Goal: Task Accomplishment & Management: Complete application form

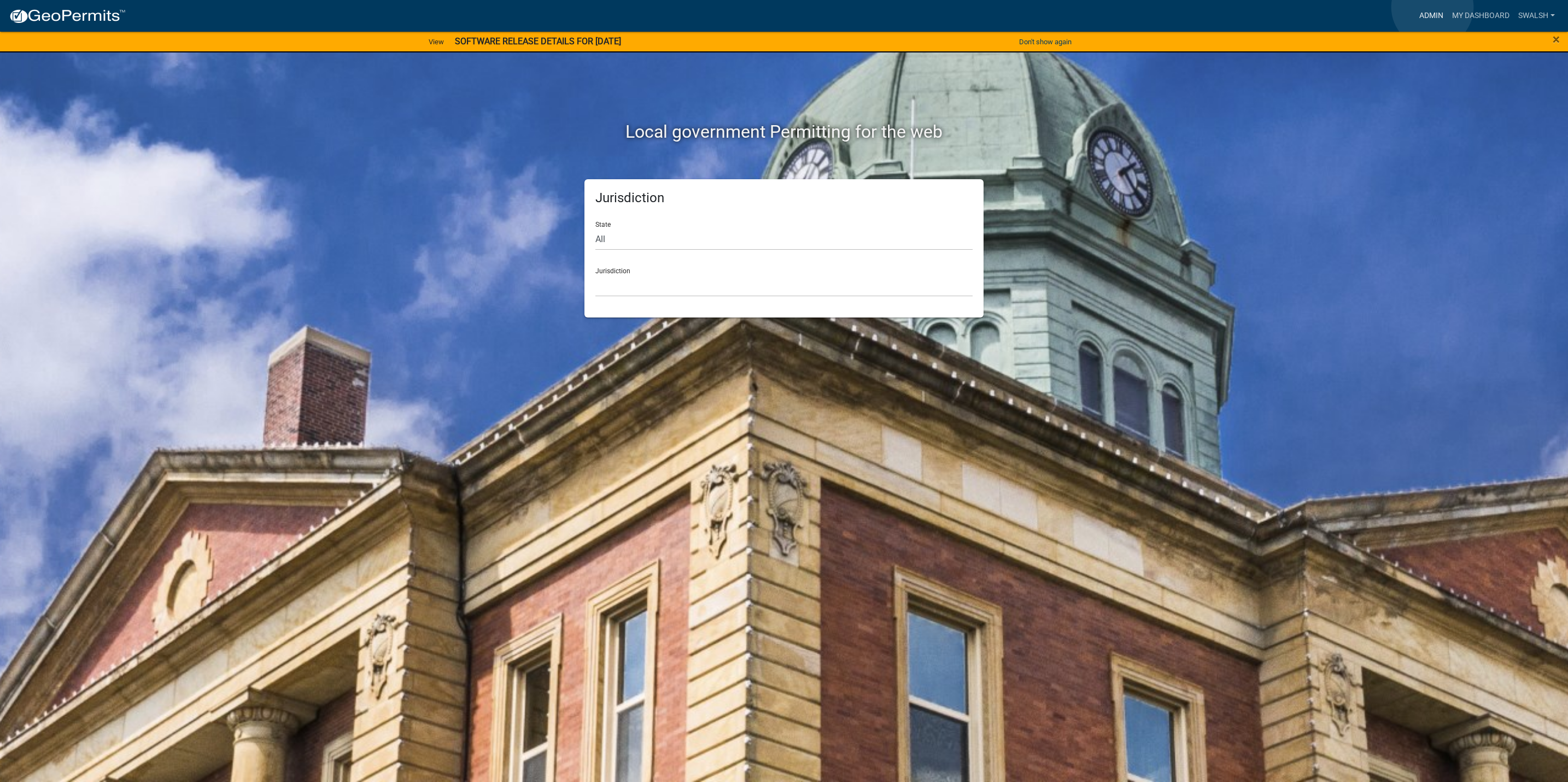
click at [1432, 7] on link "Admin" at bounding box center [1432, 16] width 33 height 21
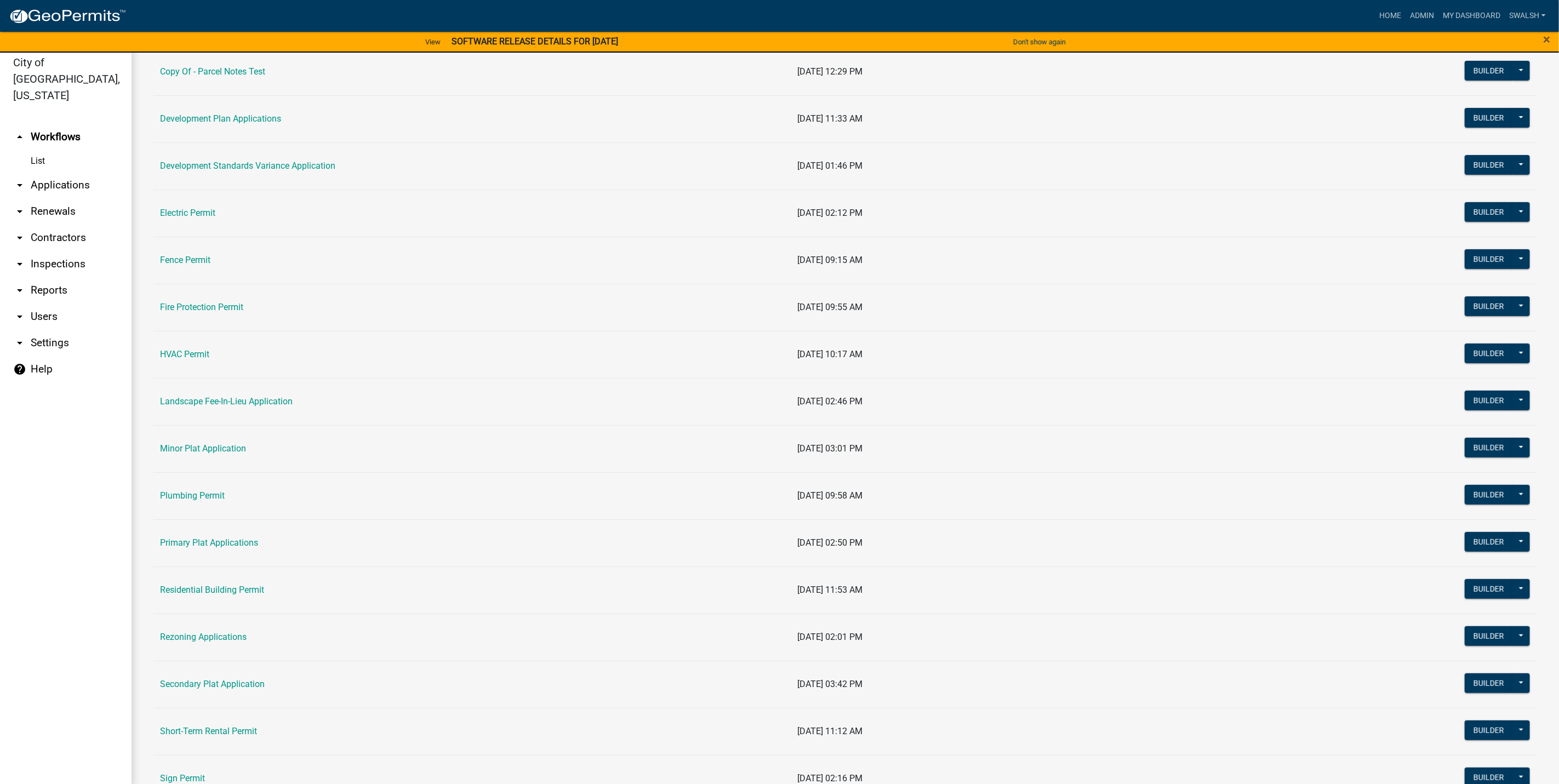
scroll to position [13, 0]
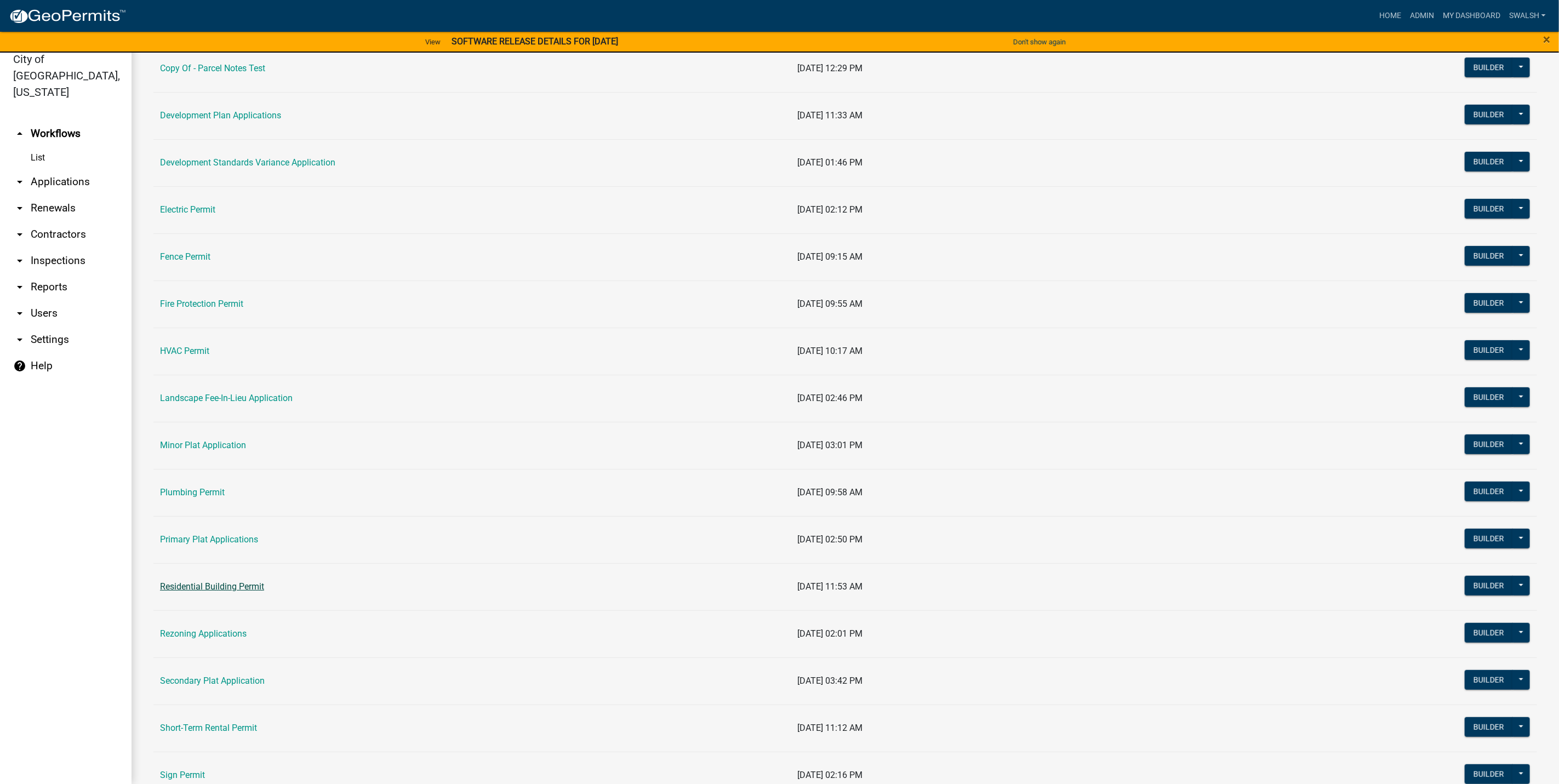
click at [193, 591] on link "Residential Building Permit" at bounding box center [212, 586] width 104 height 10
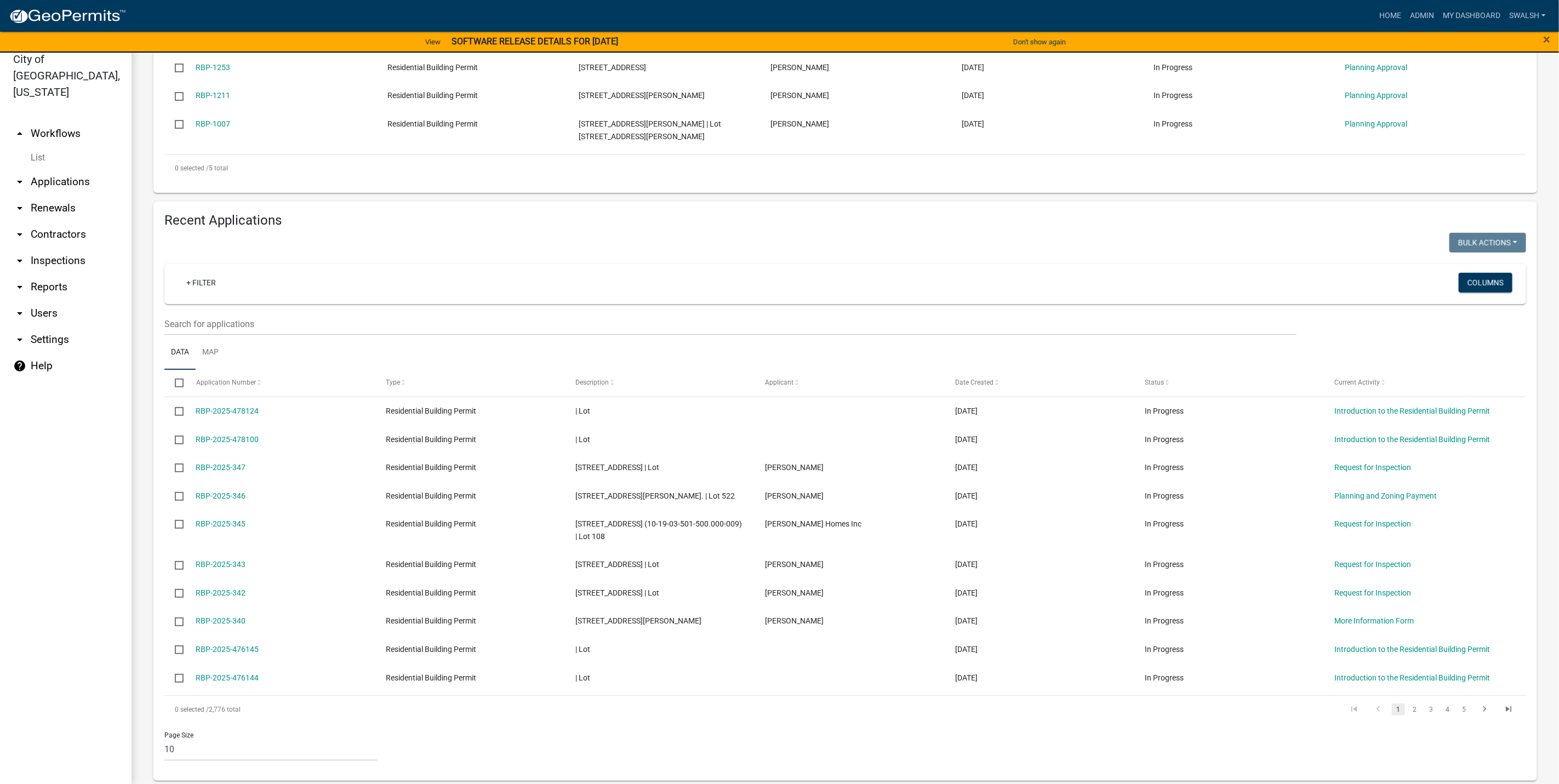
scroll to position [392, 0]
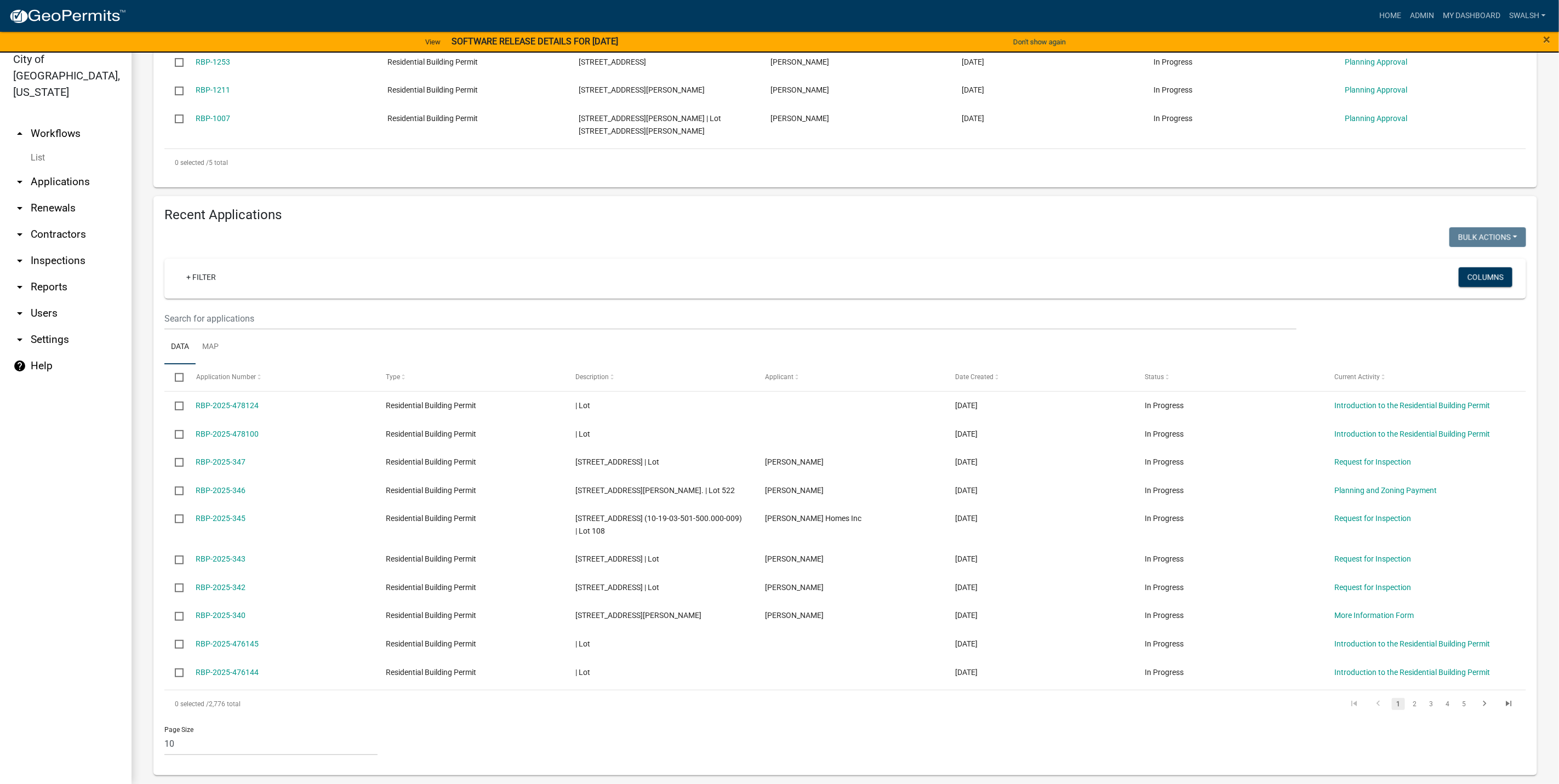
click at [64, 121] on link "arrow_drop_up Workflows" at bounding box center [66, 134] width 132 height 26
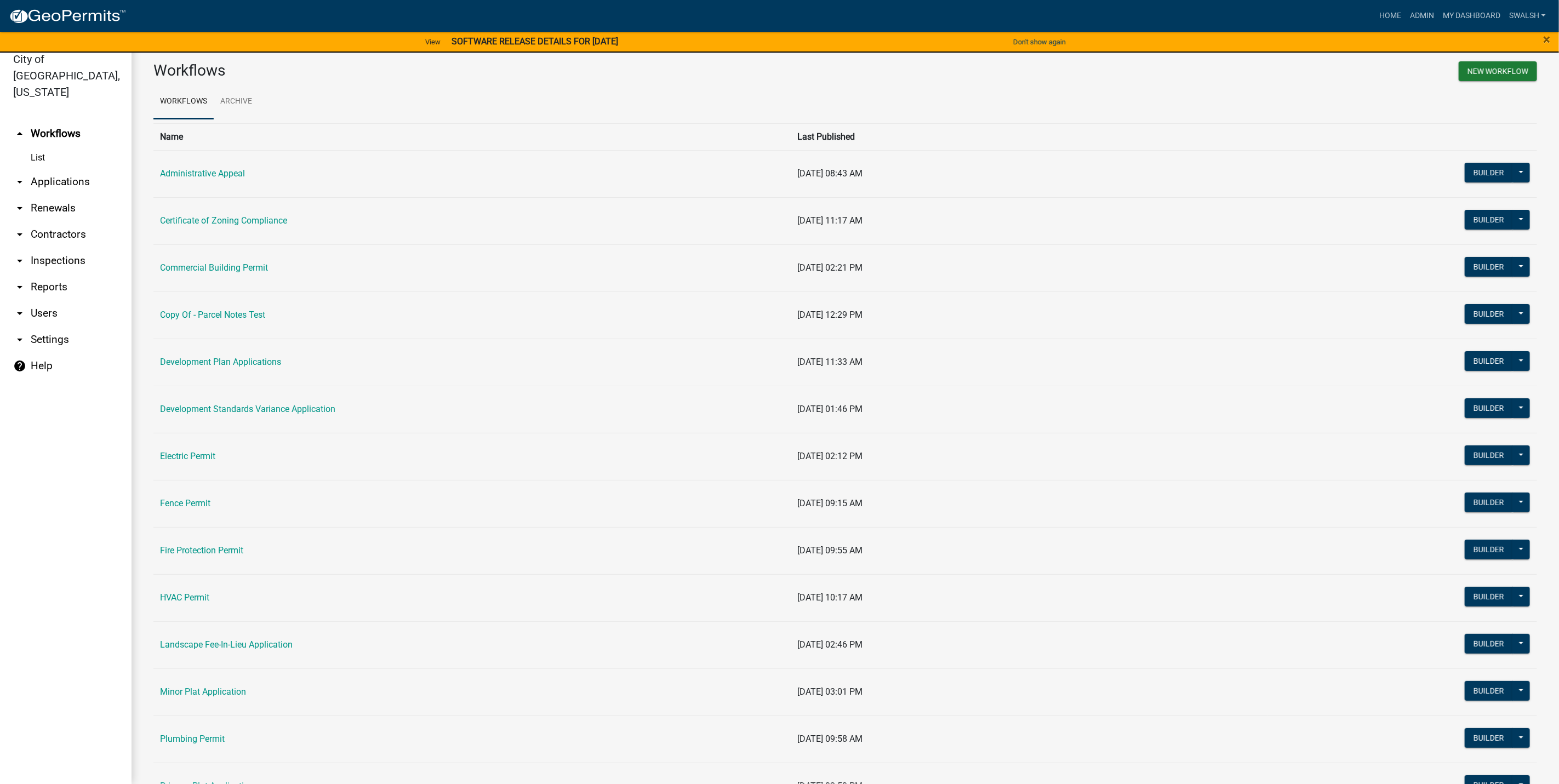
click at [181, 497] on td "Fence Permit" at bounding box center [472, 503] width 638 height 47
click at [183, 500] on td "Fence Permit" at bounding box center [472, 503] width 638 height 47
click at [183, 500] on link "Fence Permit" at bounding box center [185, 503] width 51 height 10
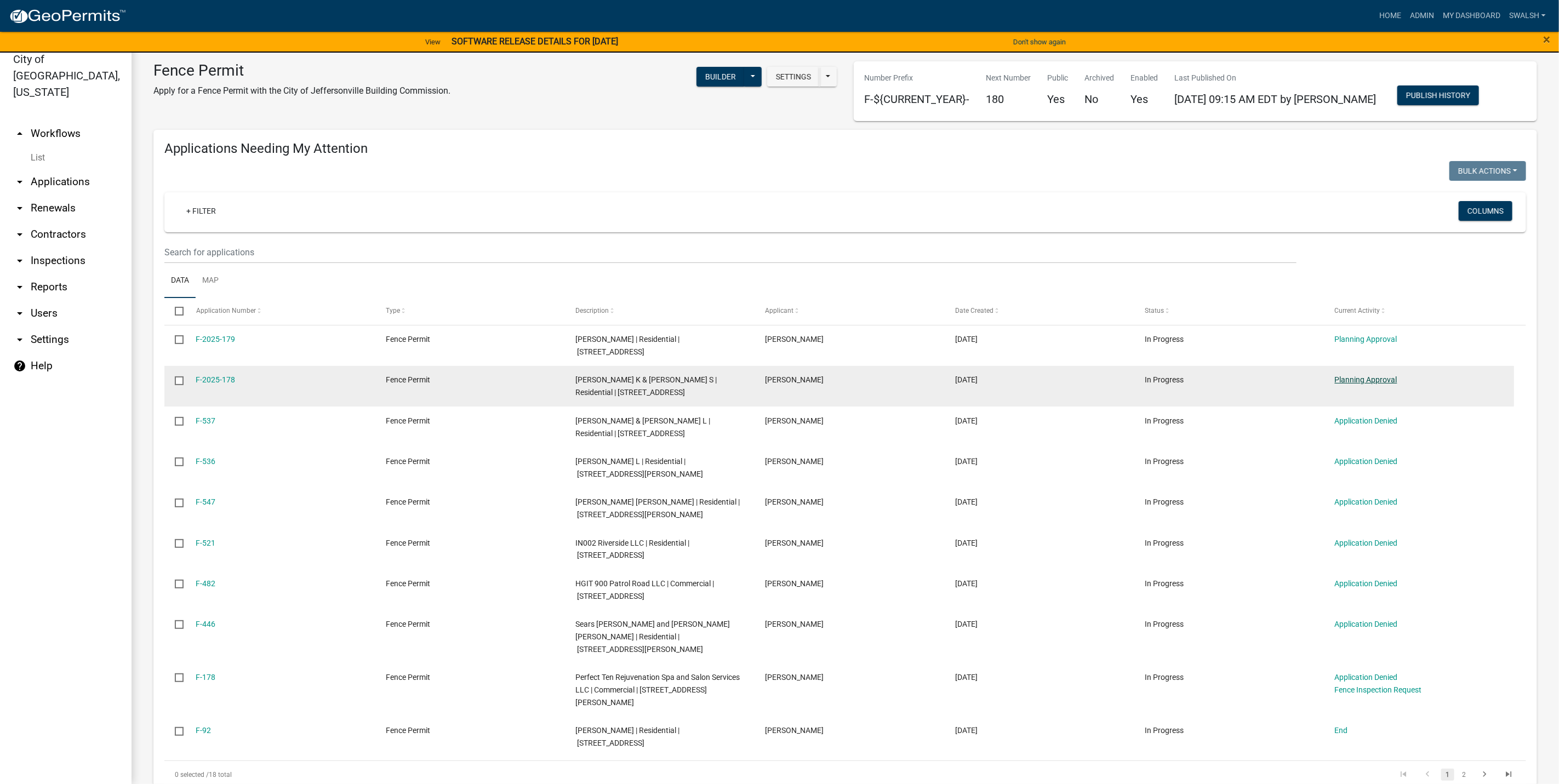
drag, startPoint x: 201, startPoint y: 530, endPoint x: 1378, endPoint y: 367, distance: 1188.2
click at [1380, 375] on link "Planning Approval" at bounding box center [1366, 379] width 62 height 9
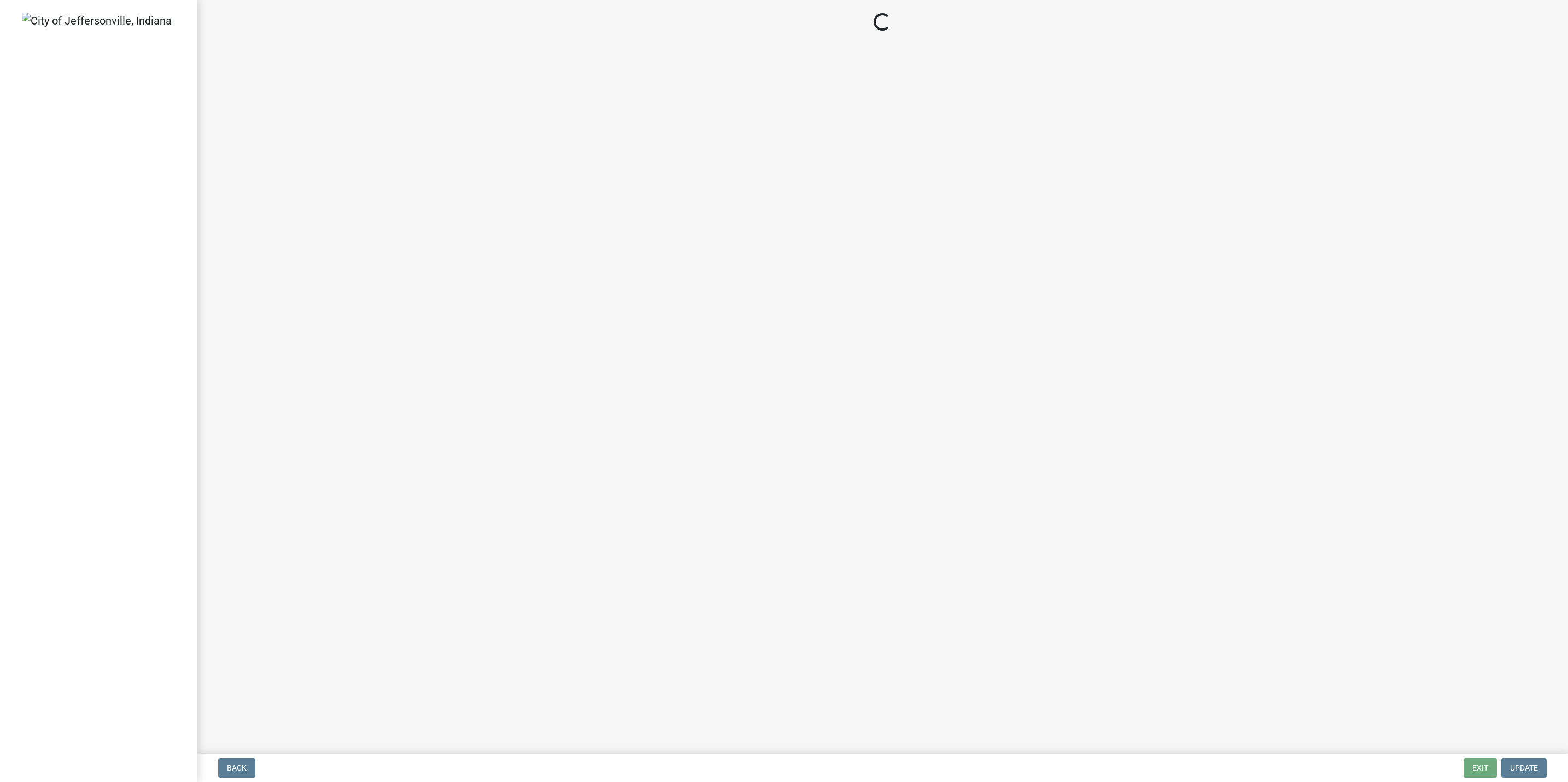
click at [1375, 366] on main "Loading..." at bounding box center [882, 374] width 1371 height 749
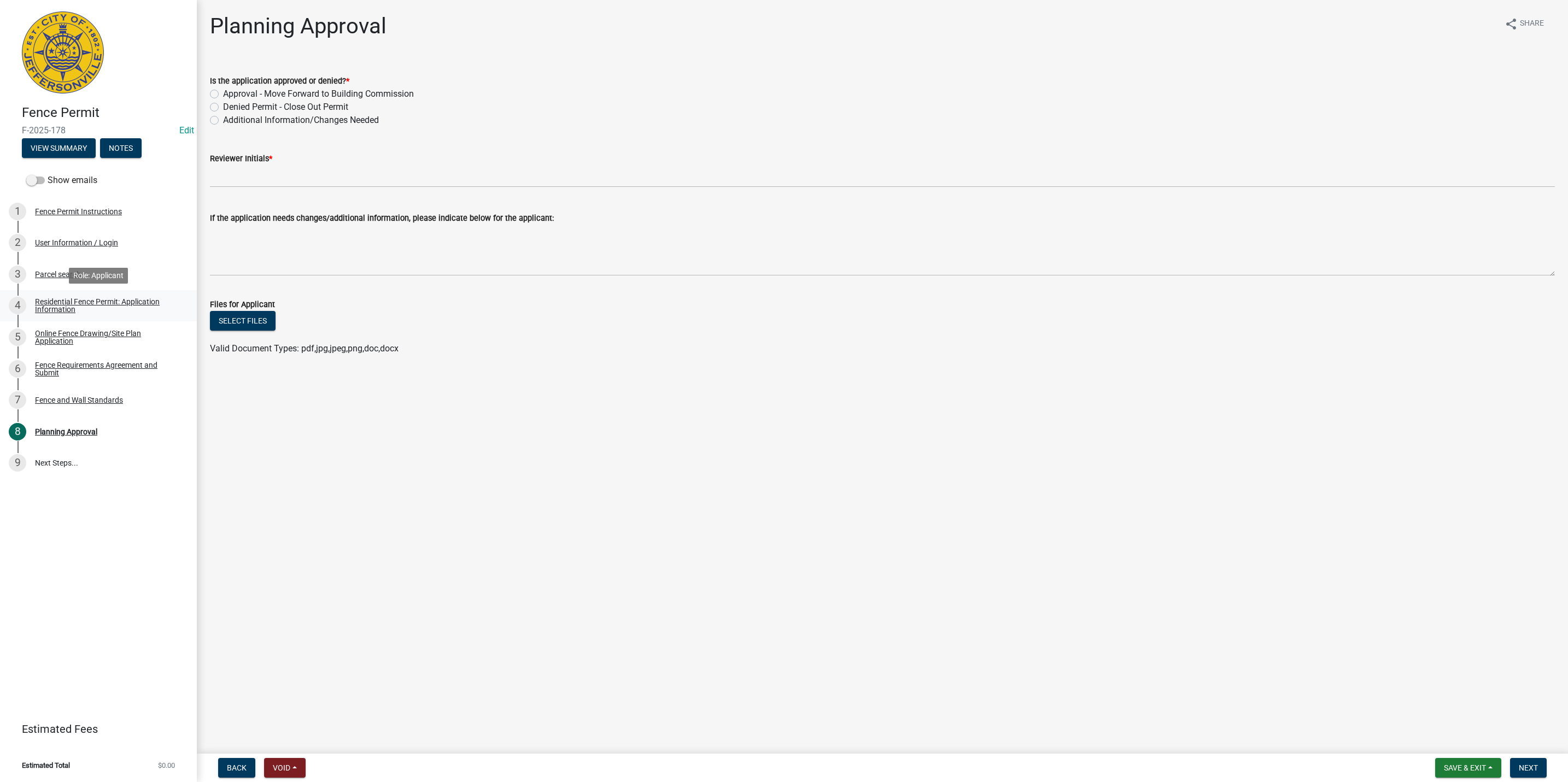
click at [93, 313] on div "Residential Fence Permit: Application Information" at bounding box center [107, 305] width 144 height 15
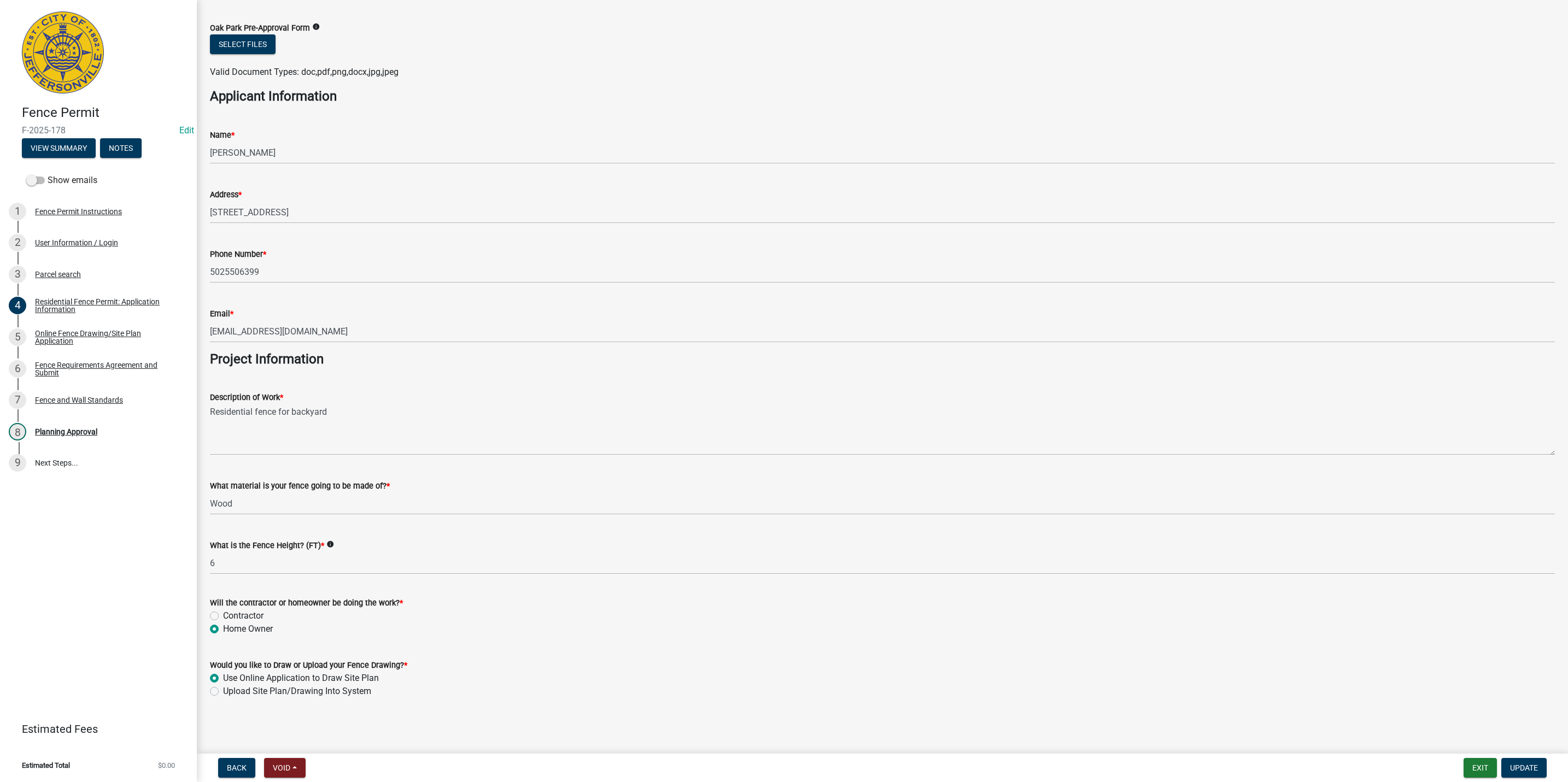
scroll to position [605, 0]
click at [65, 343] on div "Online Fence Drawing/Site Plan Application" at bounding box center [107, 337] width 144 height 15
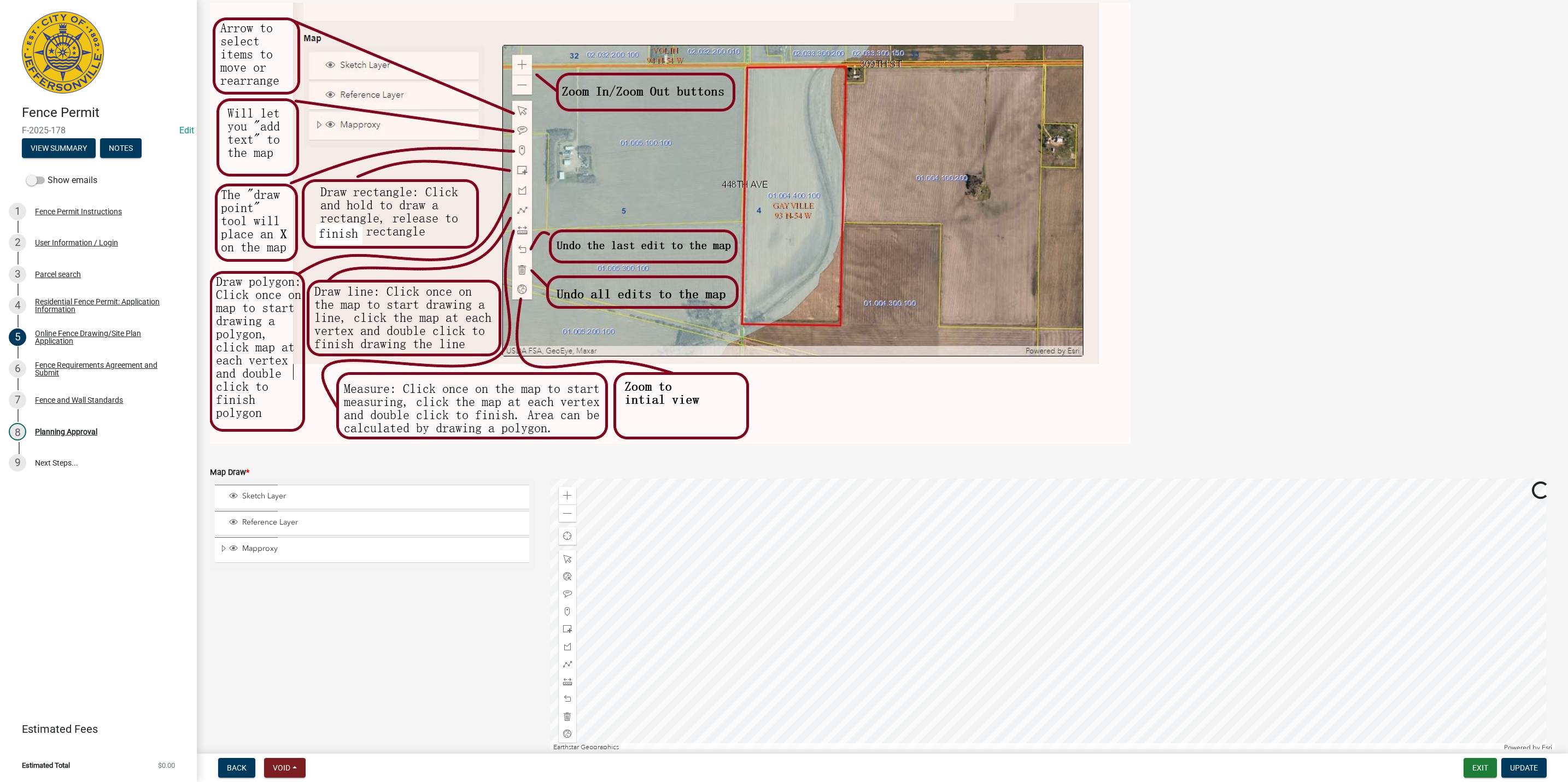
scroll to position [135, 0]
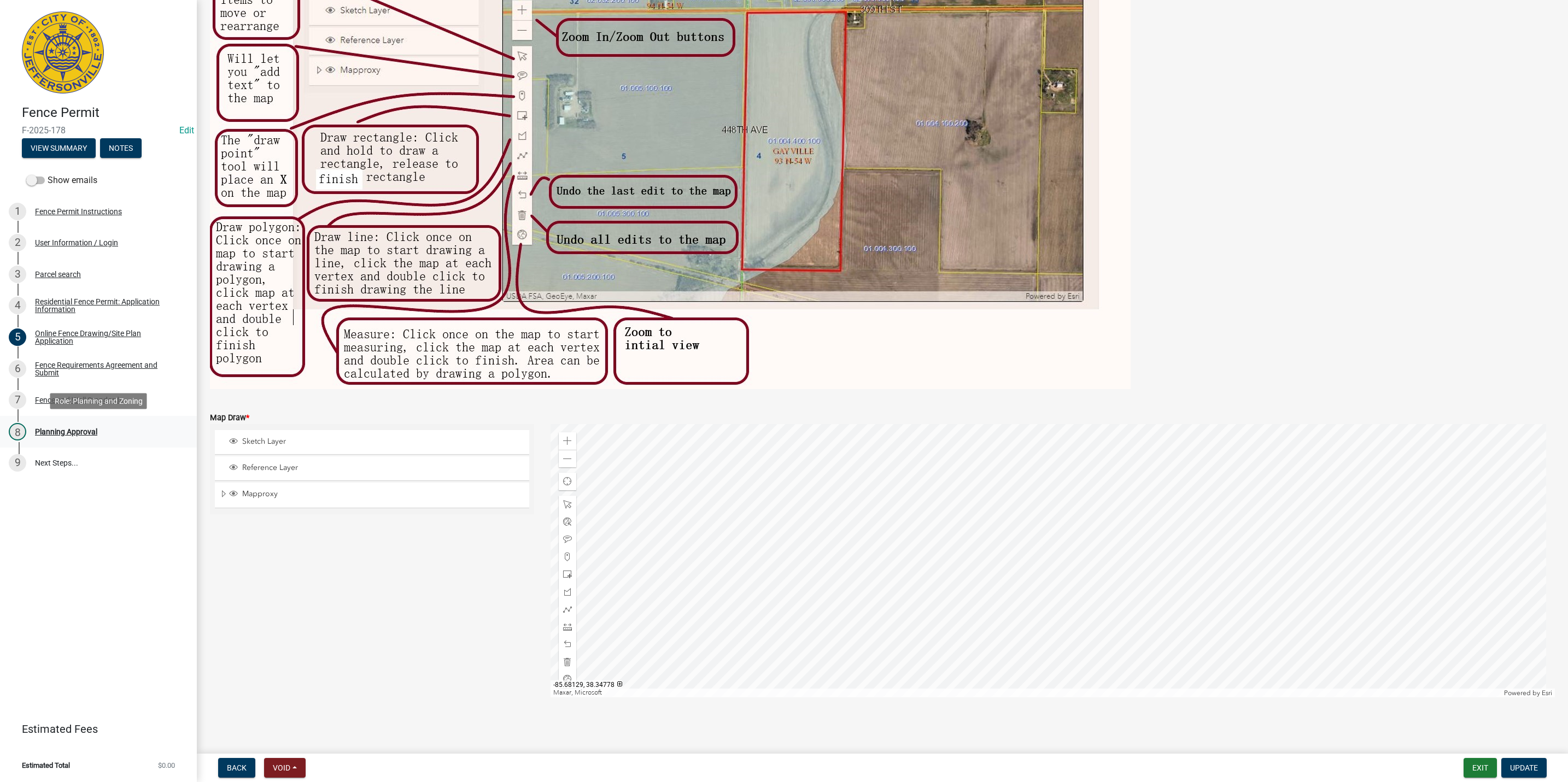
click at [35, 433] on div "Planning Approval" at bounding box center [66, 431] width 62 height 8
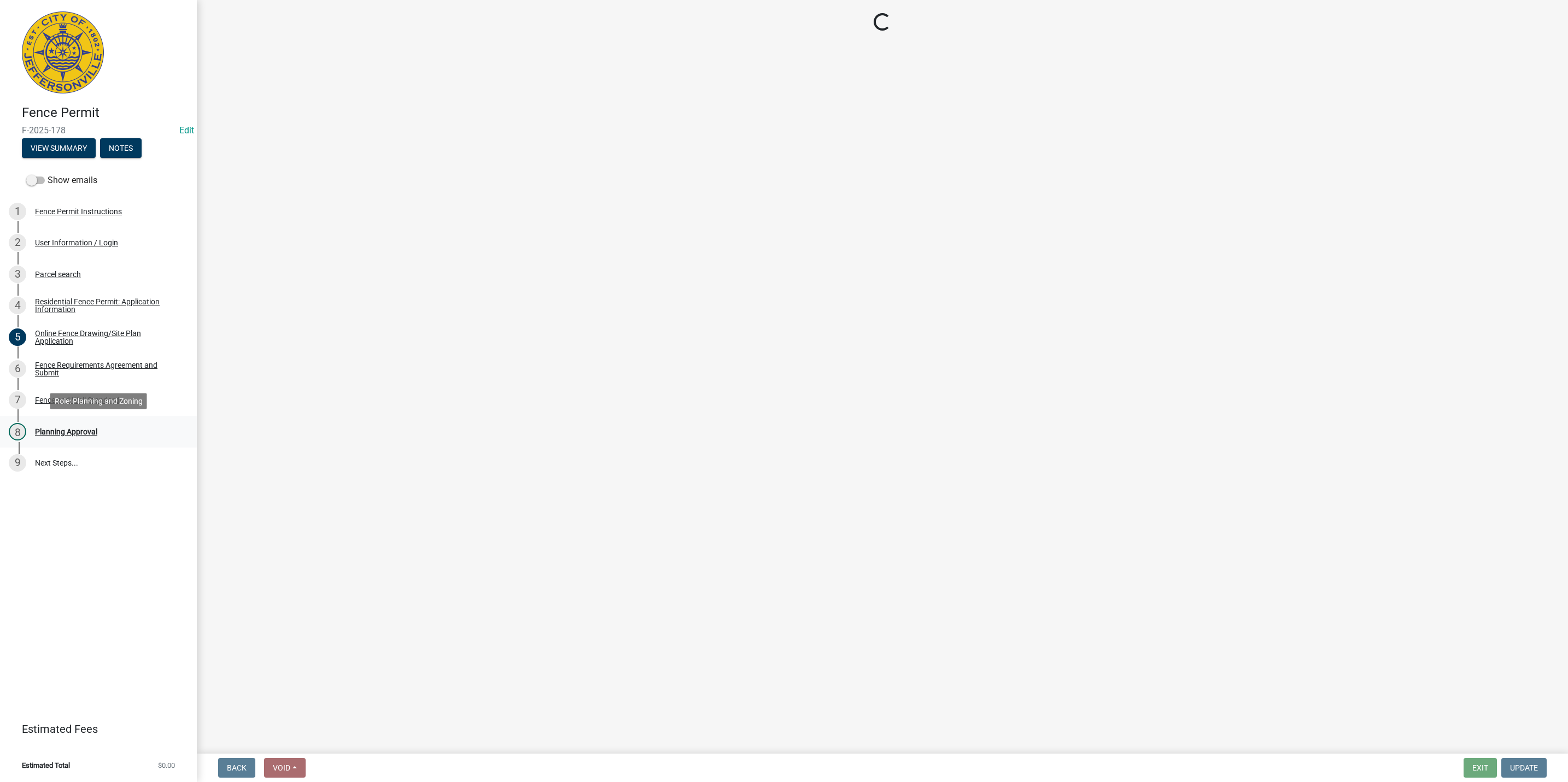
scroll to position [0, 0]
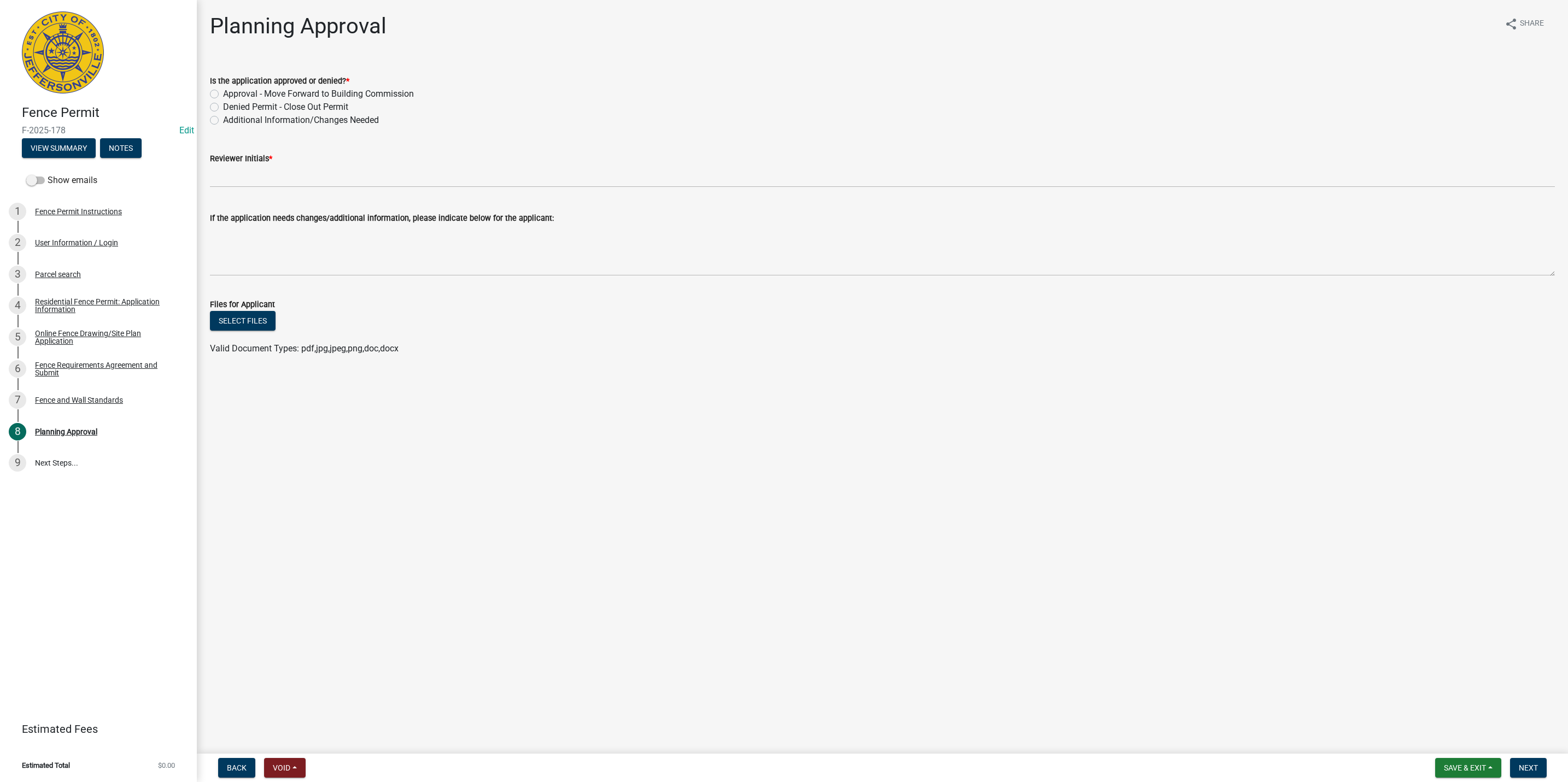
click at [273, 96] on label "Approval - Move Forward to Building Commission" at bounding box center [318, 94] width 191 height 13
click at [230, 94] on input "Approval - Move Forward to Building Commission" at bounding box center [226, 91] width 7 height 7
radio input "true"
click at [239, 162] on div "Reviewer Initials *" at bounding box center [883, 159] width 1345 height 13
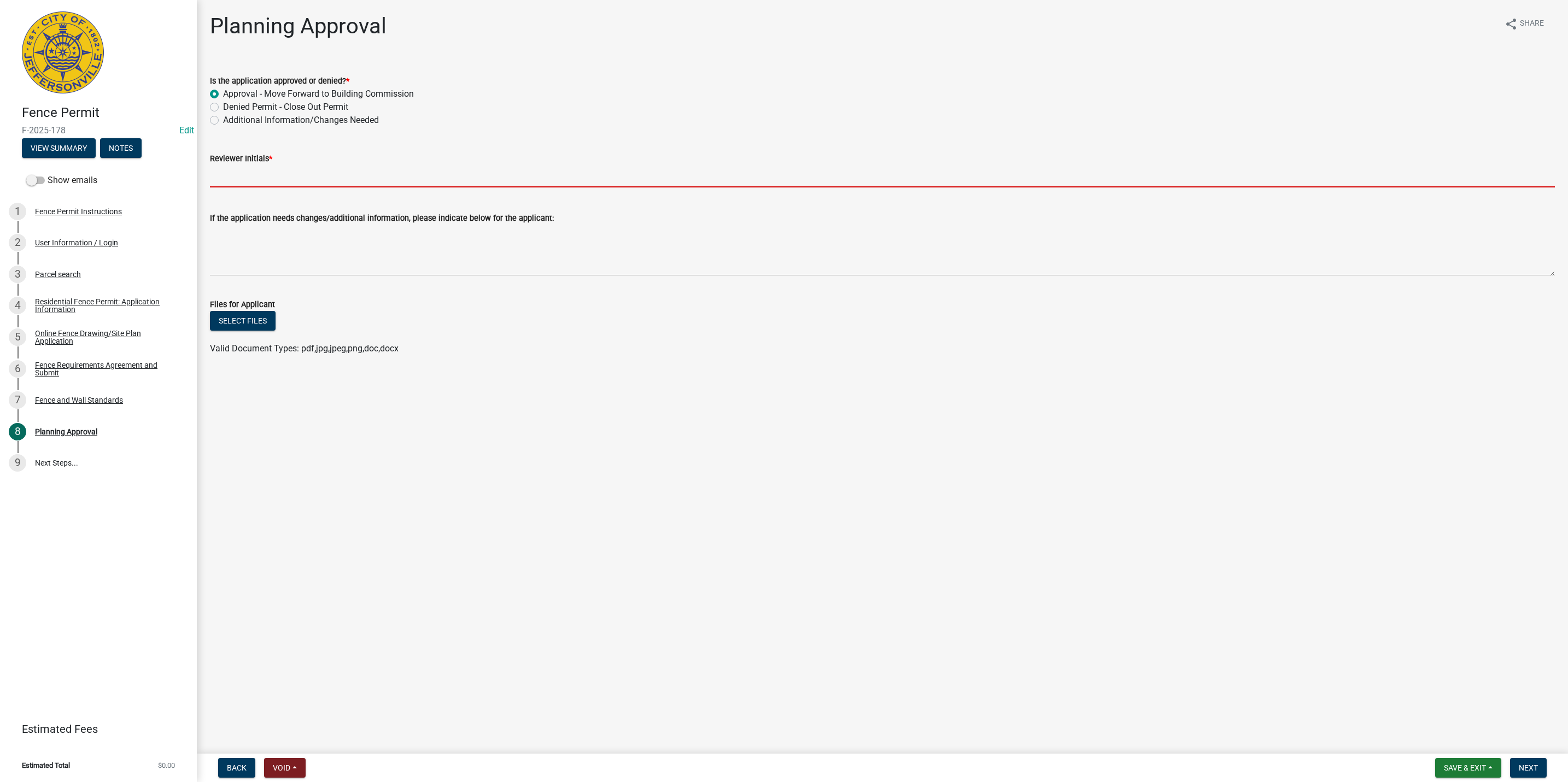
click at [239, 179] on input "Reviewer Initials *" at bounding box center [883, 176] width 1345 height 23
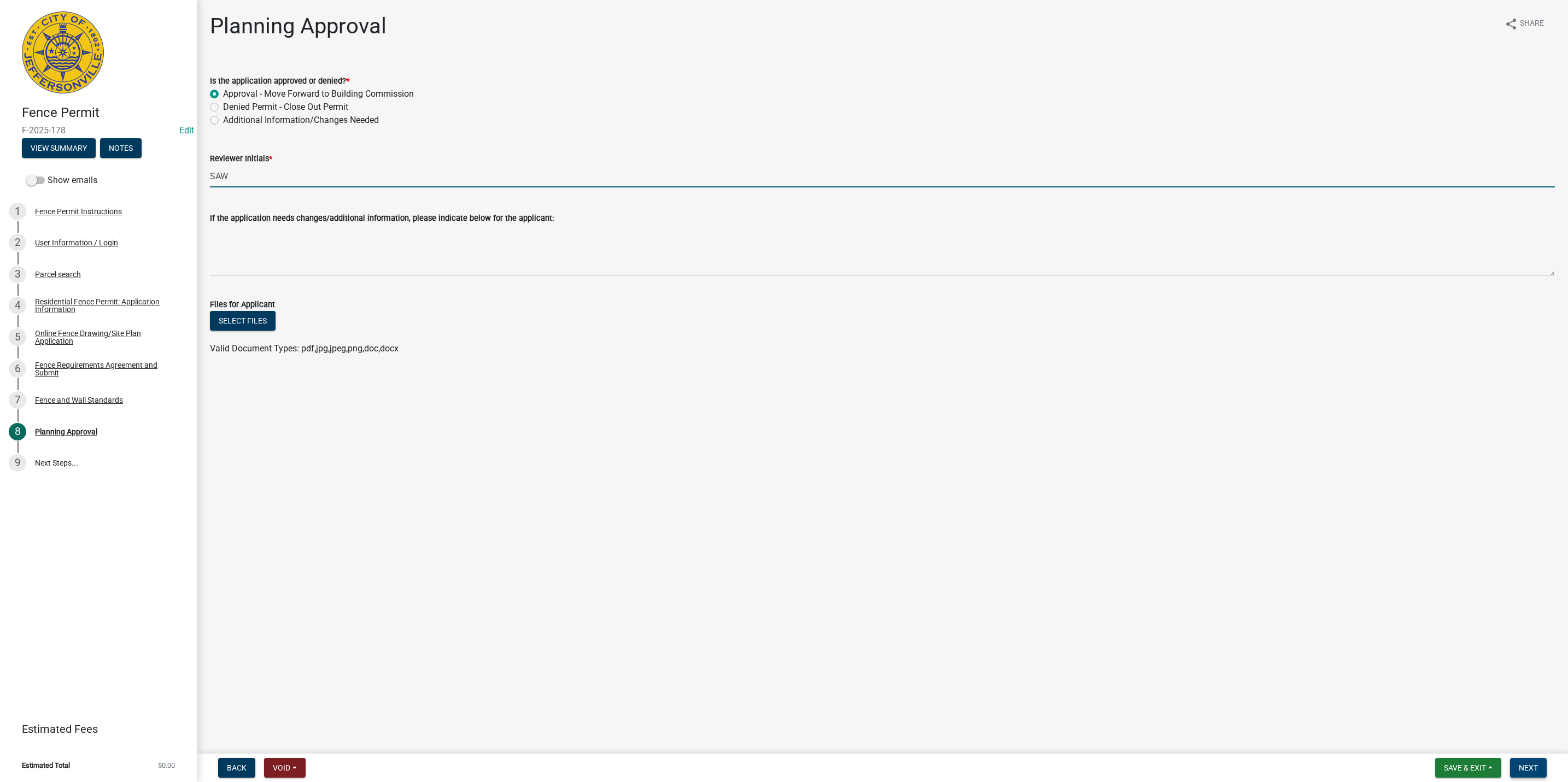
type input "SAW"
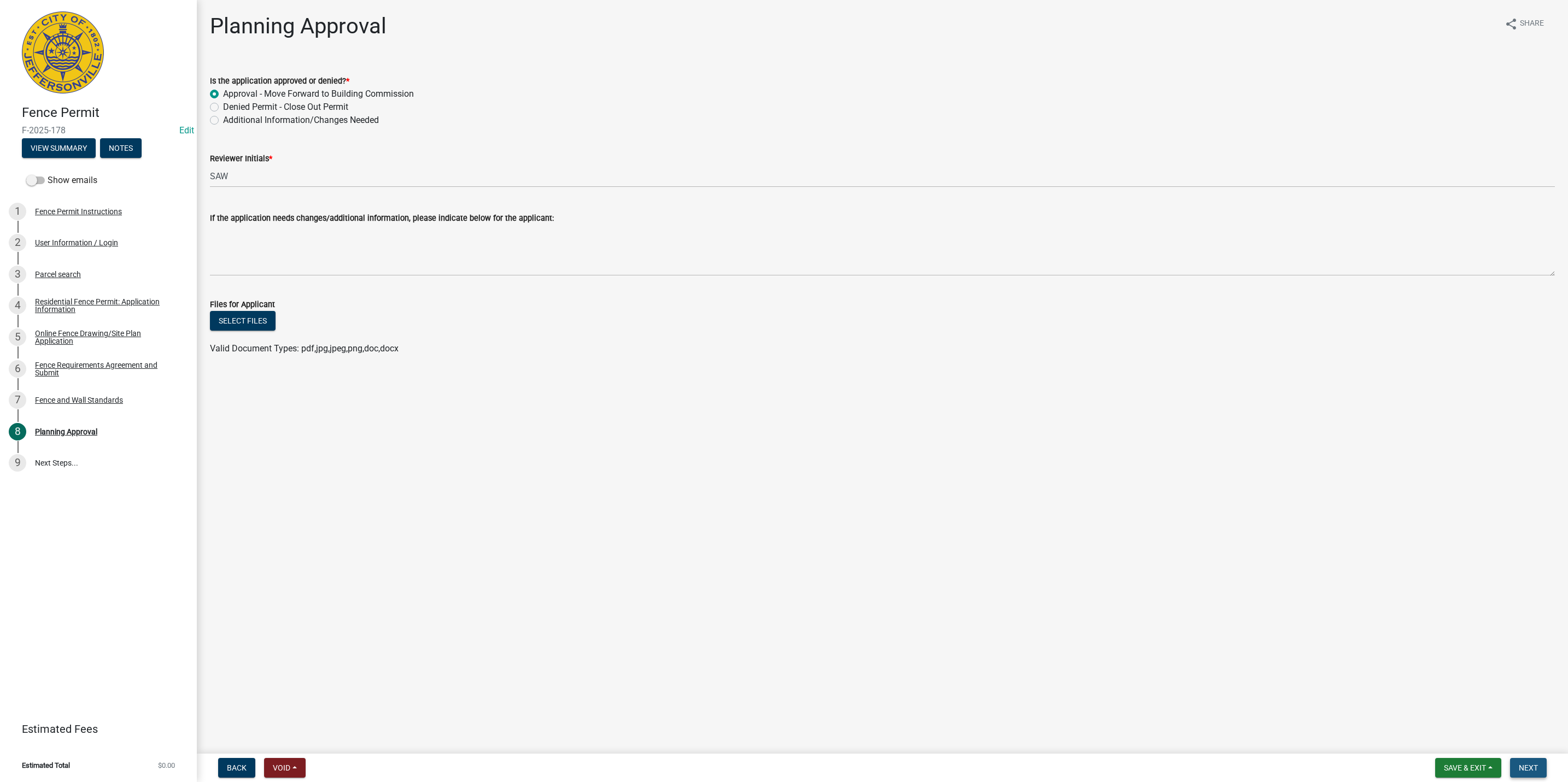
click at [1516, 763] on button "Next" at bounding box center [1528, 768] width 37 height 19
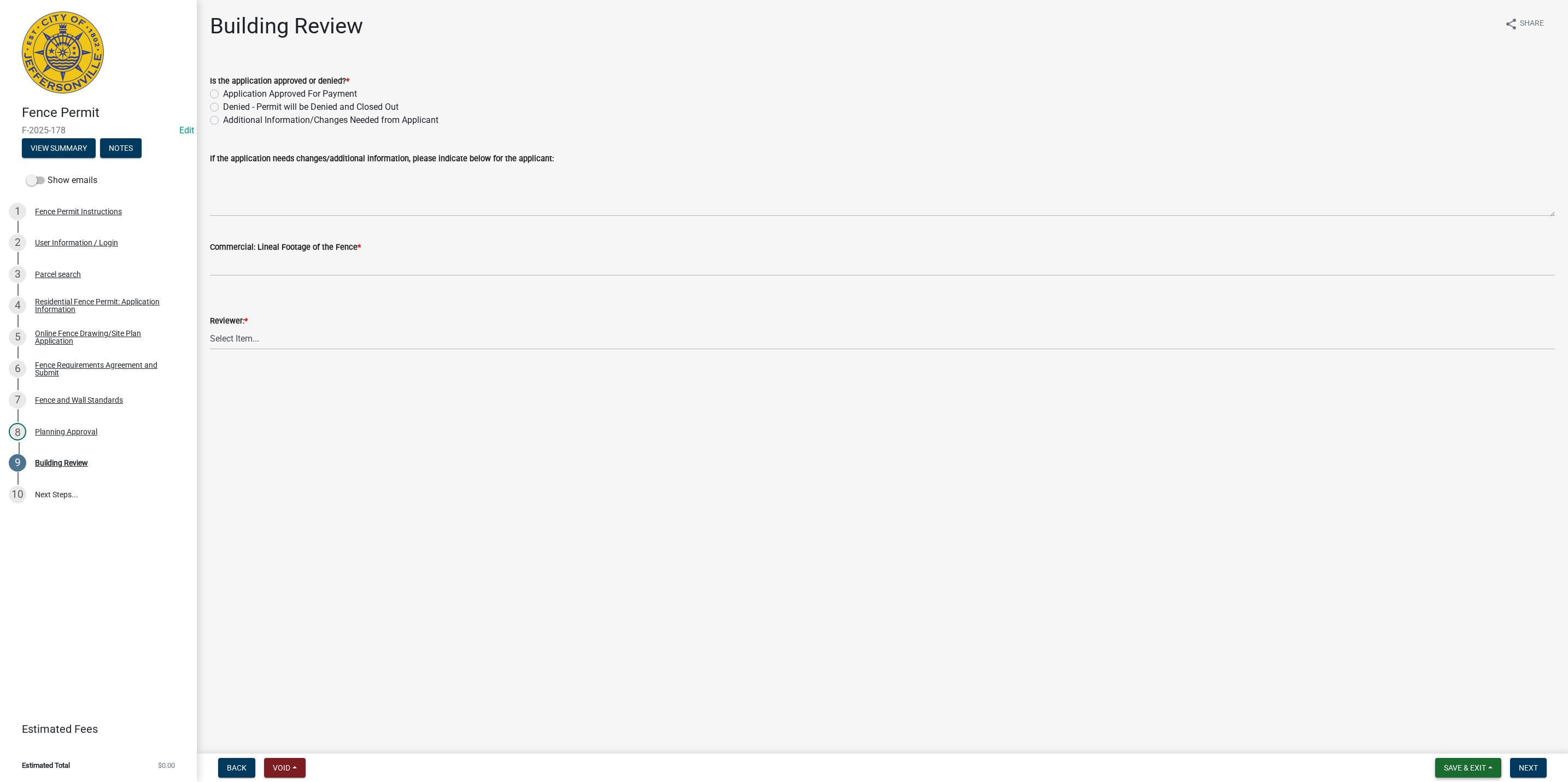
click at [1460, 767] on span "Save & Exit" at bounding box center [1465, 768] width 42 height 9
click at [1463, 746] on button "Save & Exit" at bounding box center [1458, 740] width 88 height 26
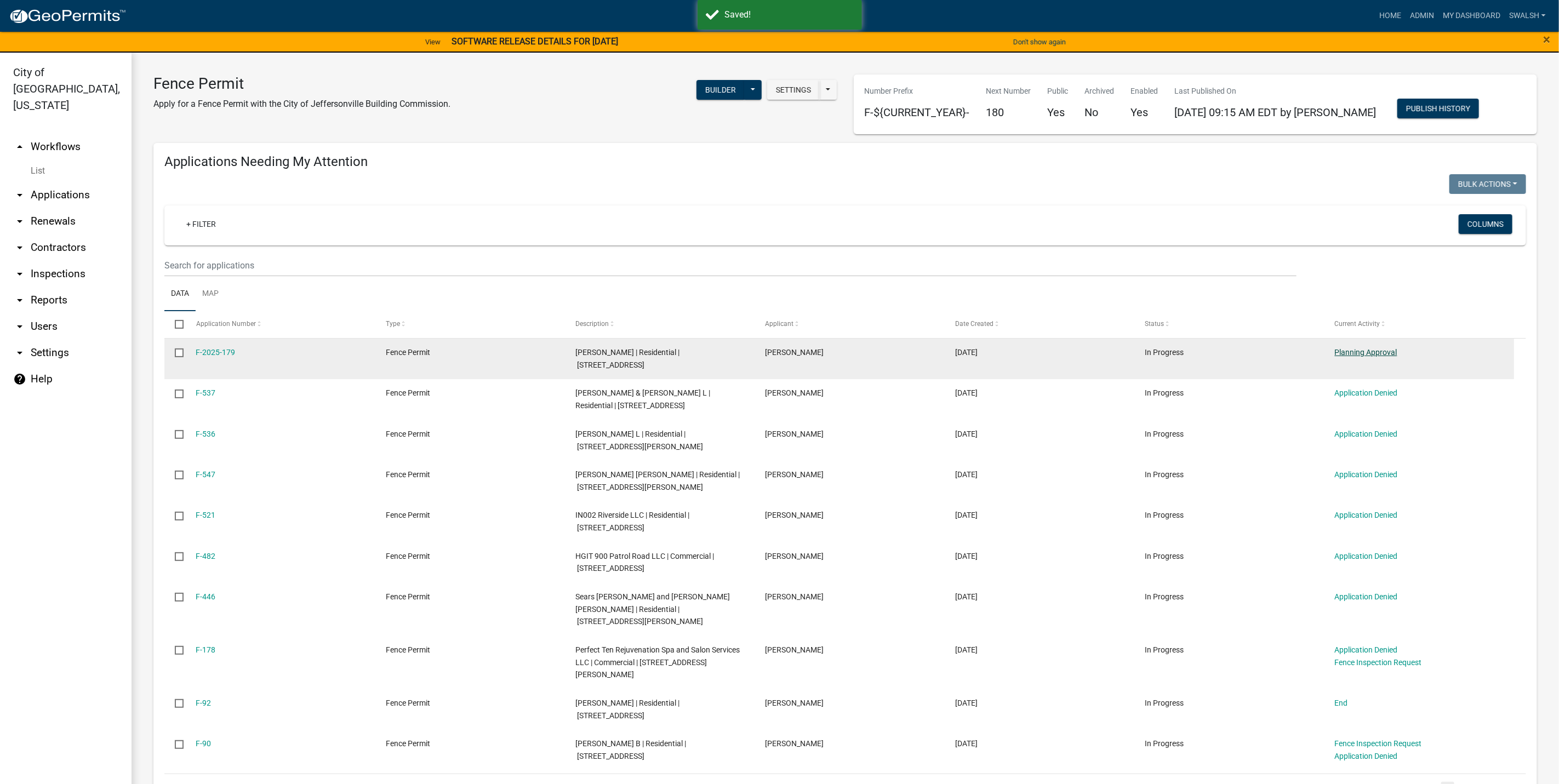
click at [1366, 353] on link "Planning Approval" at bounding box center [1366, 352] width 62 height 9
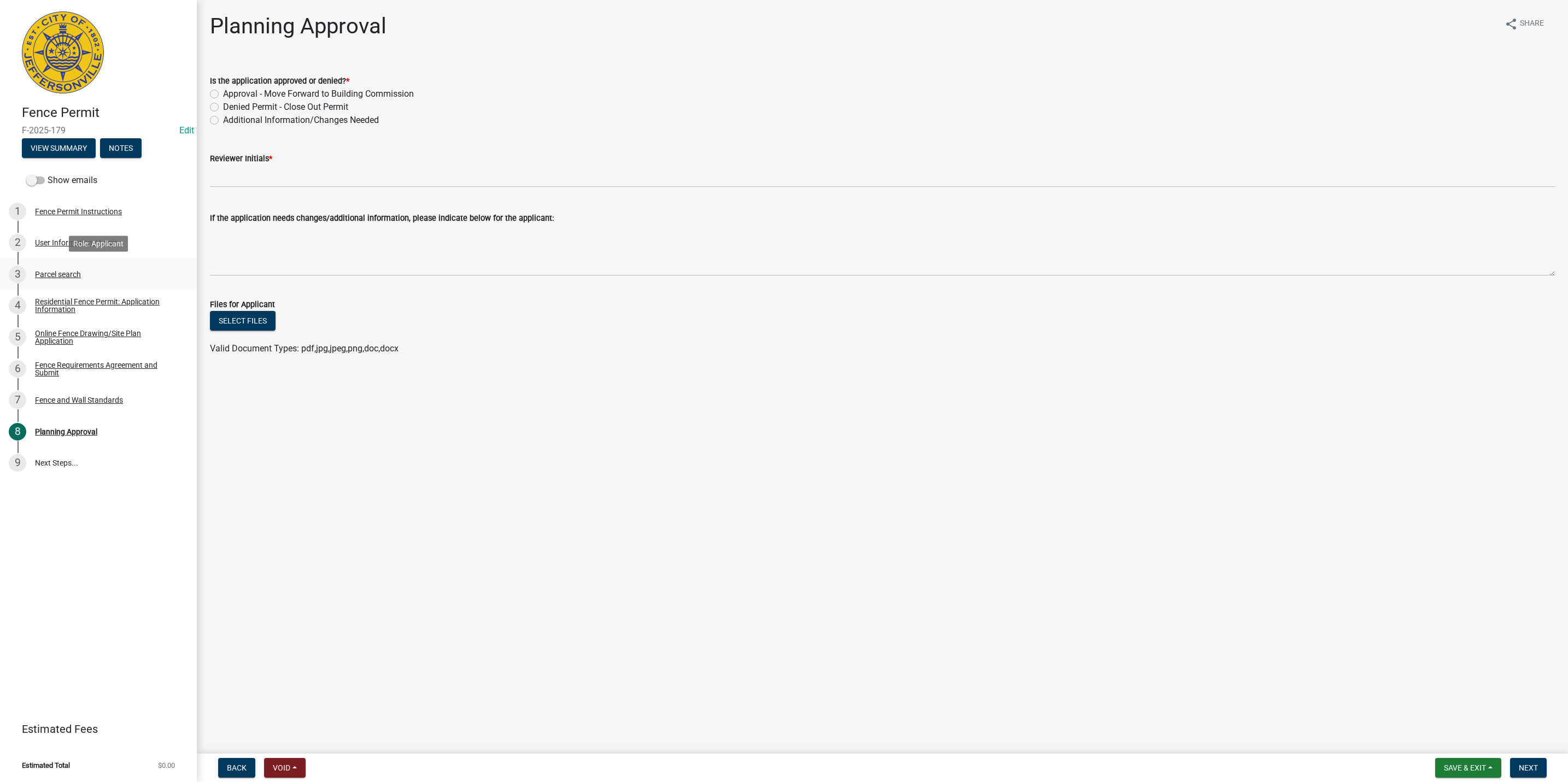
click at [90, 278] on div "3 Parcel search" at bounding box center [94, 274] width 170 height 18
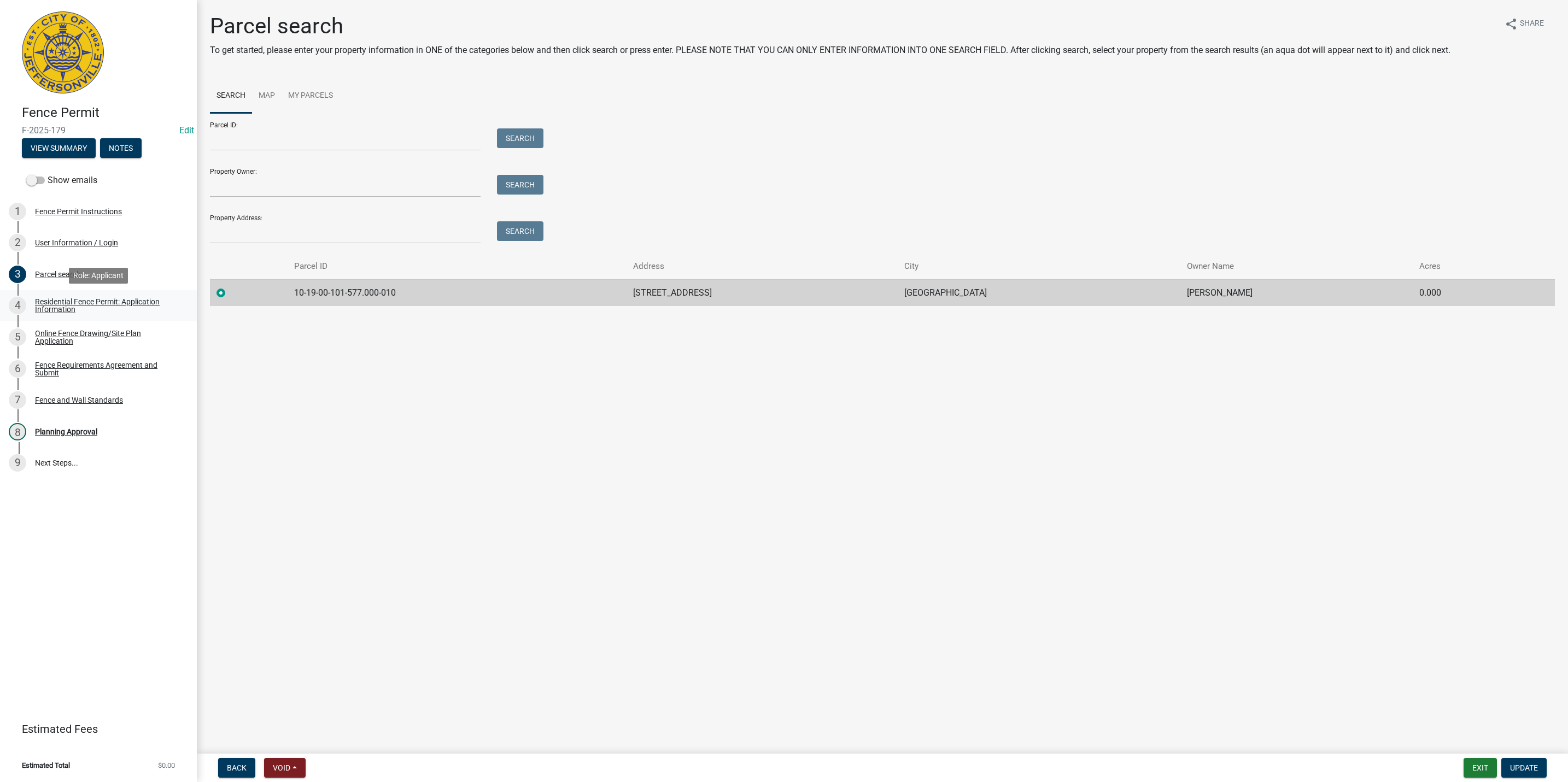
click at [149, 305] on div "Residential Fence Permit: Application Information" at bounding box center [107, 305] width 144 height 15
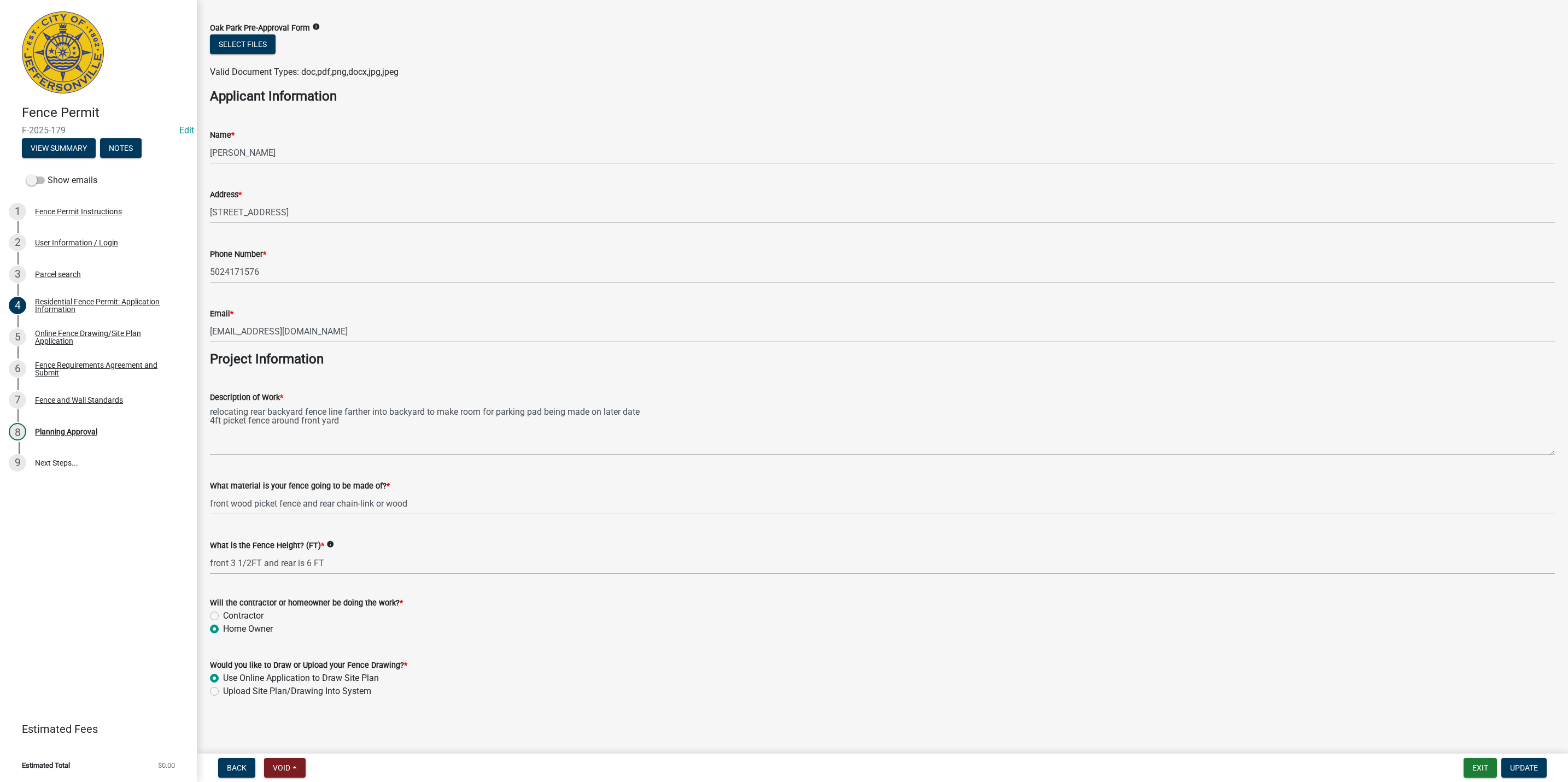
scroll to position [605, 0]
click at [97, 371] on div "Fence Requirements Agreement and Submit" at bounding box center [107, 369] width 144 height 15
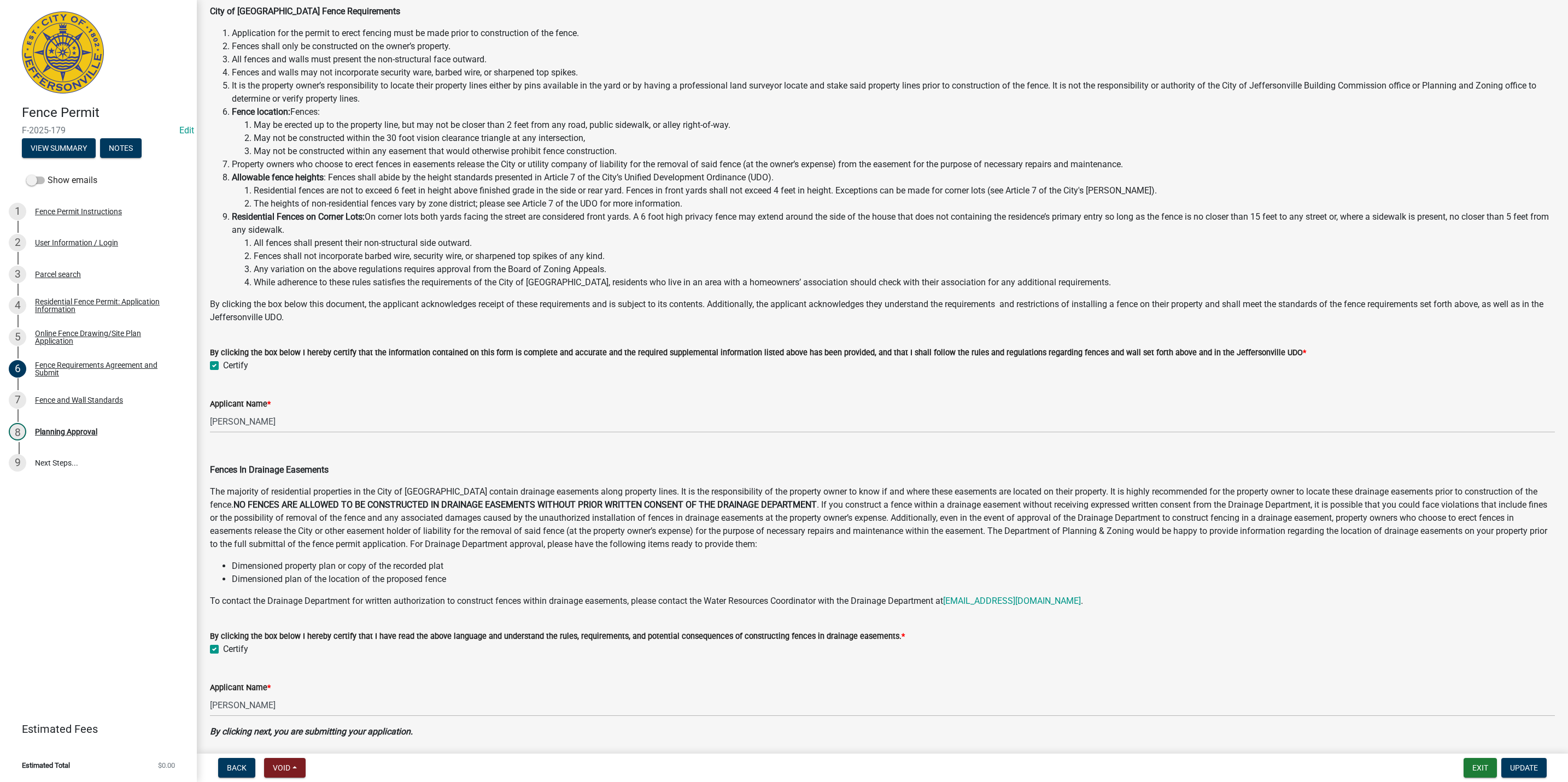
scroll to position [156, 0]
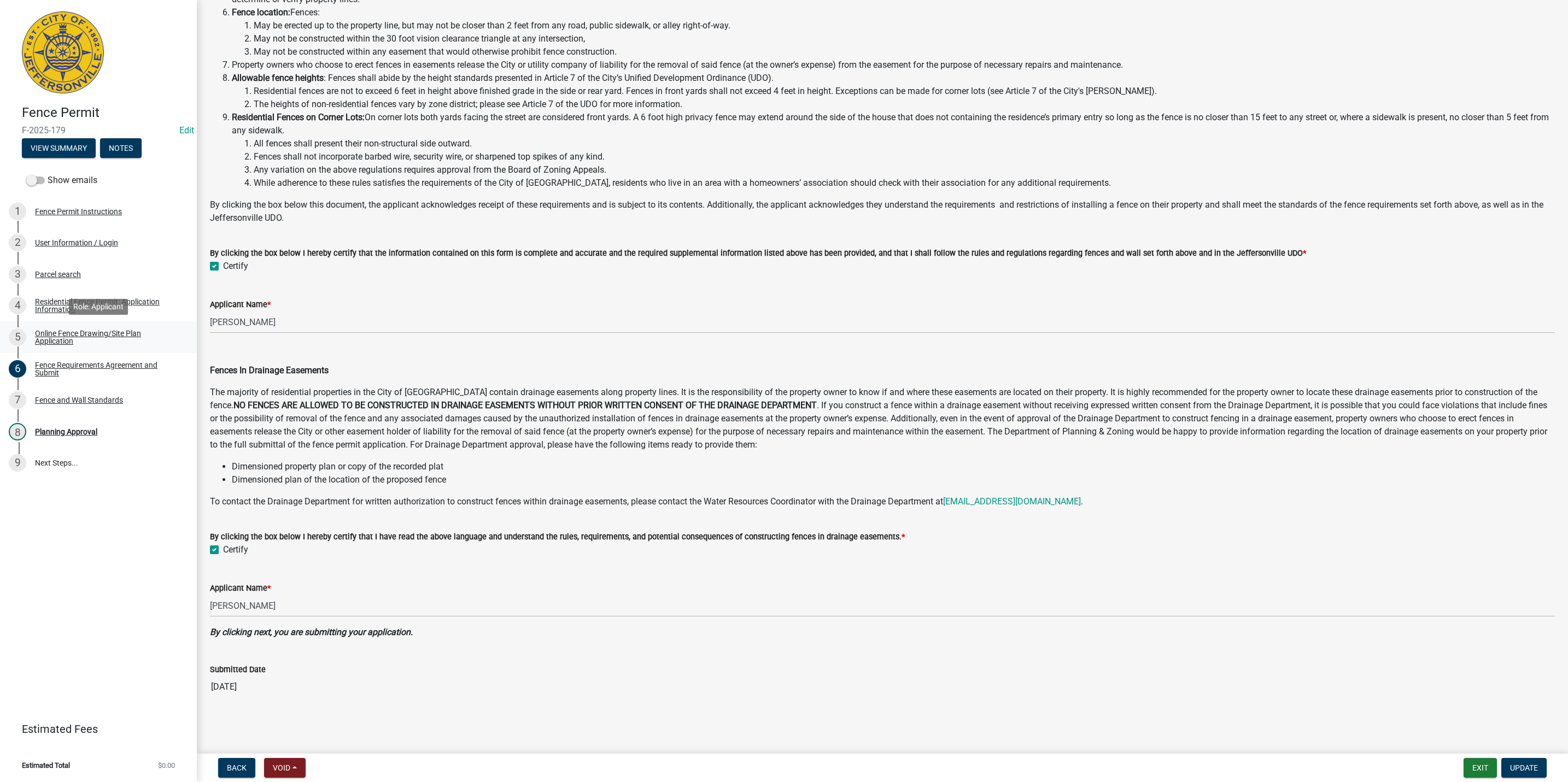
click at [133, 325] on link "5 Online Fence Drawing/Site Plan Application" at bounding box center [98, 337] width 197 height 32
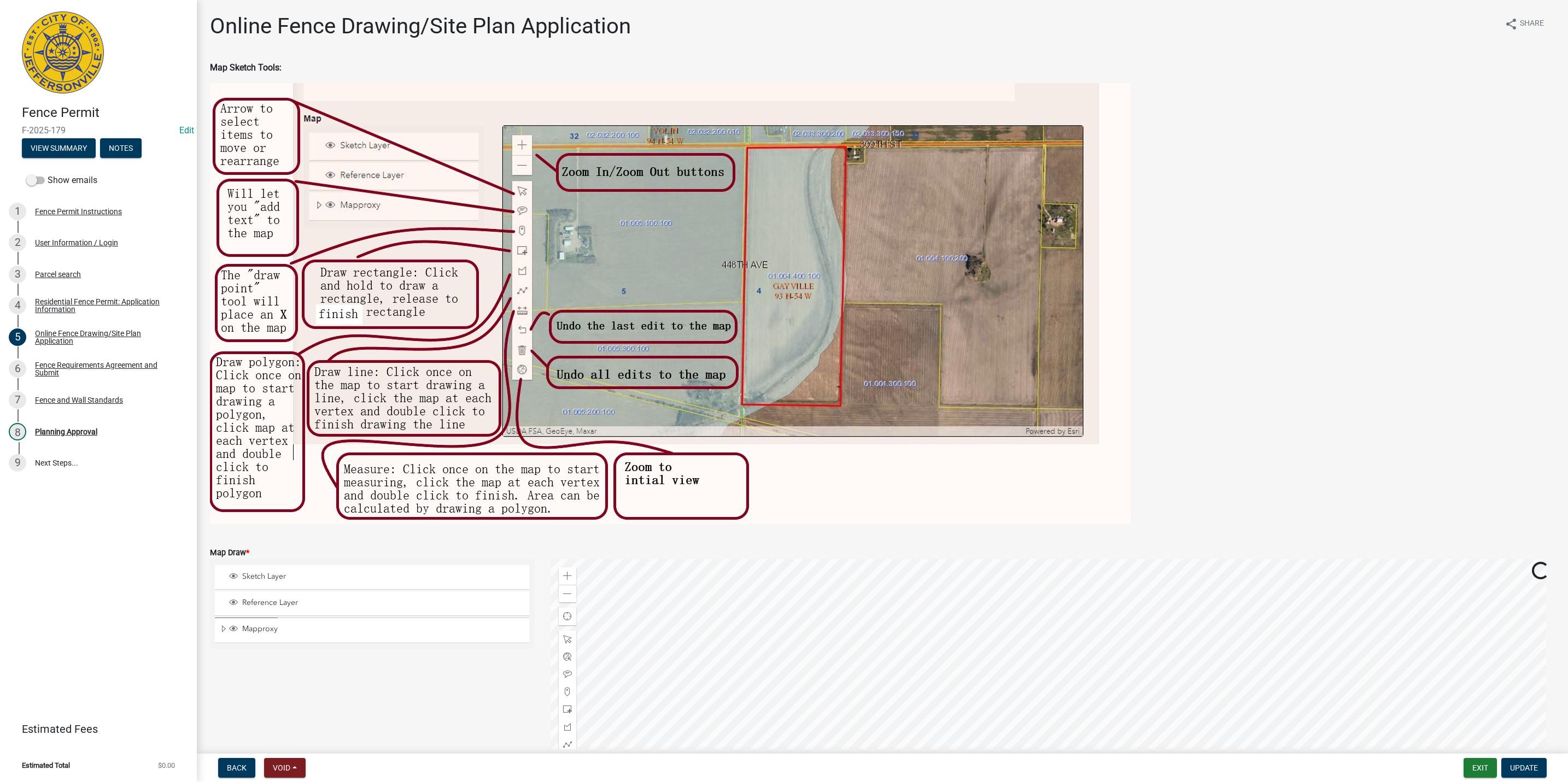
scroll to position [135, 0]
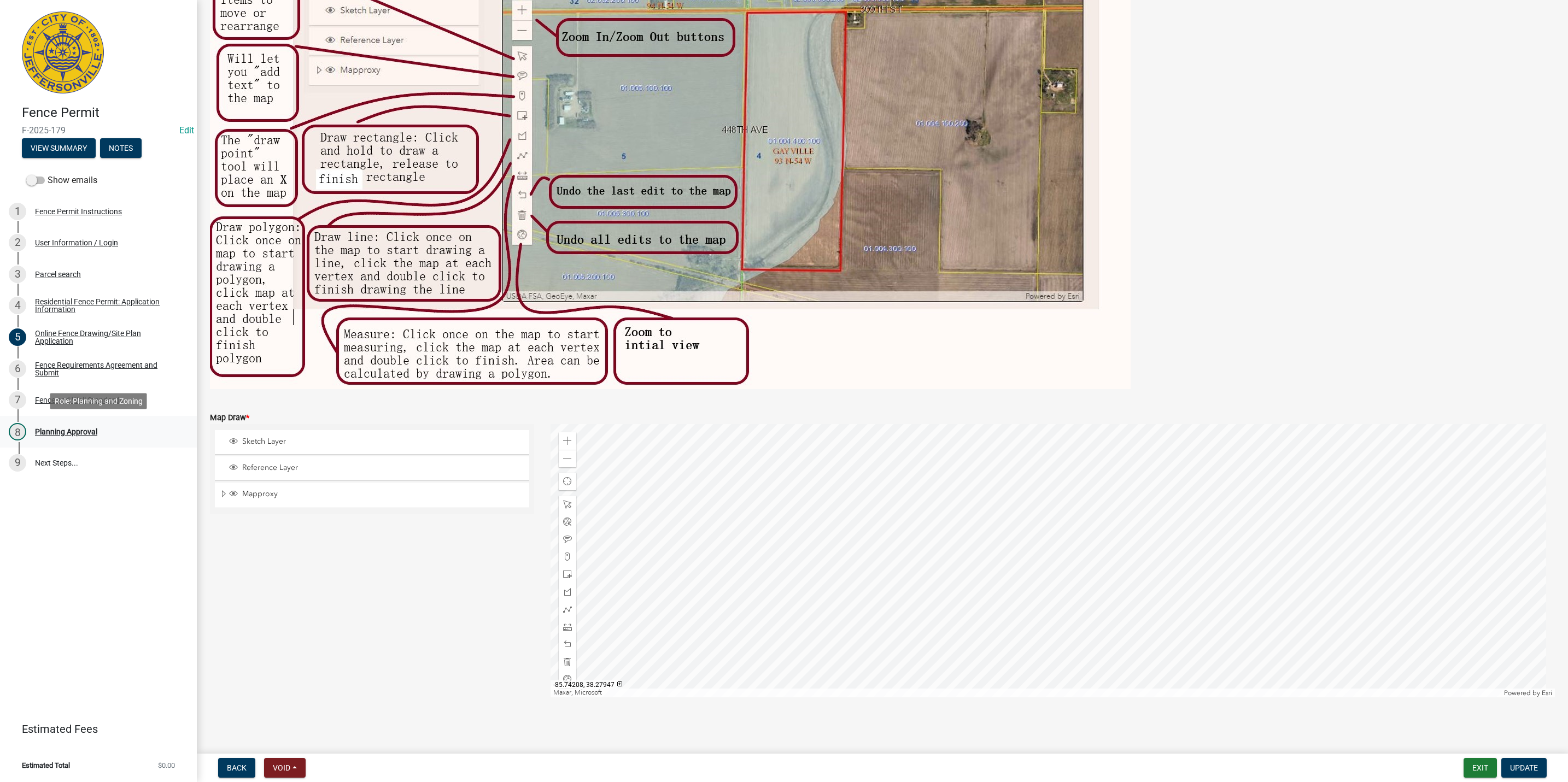
click at [116, 425] on div "8 Planning Approval" at bounding box center [94, 431] width 170 height 18
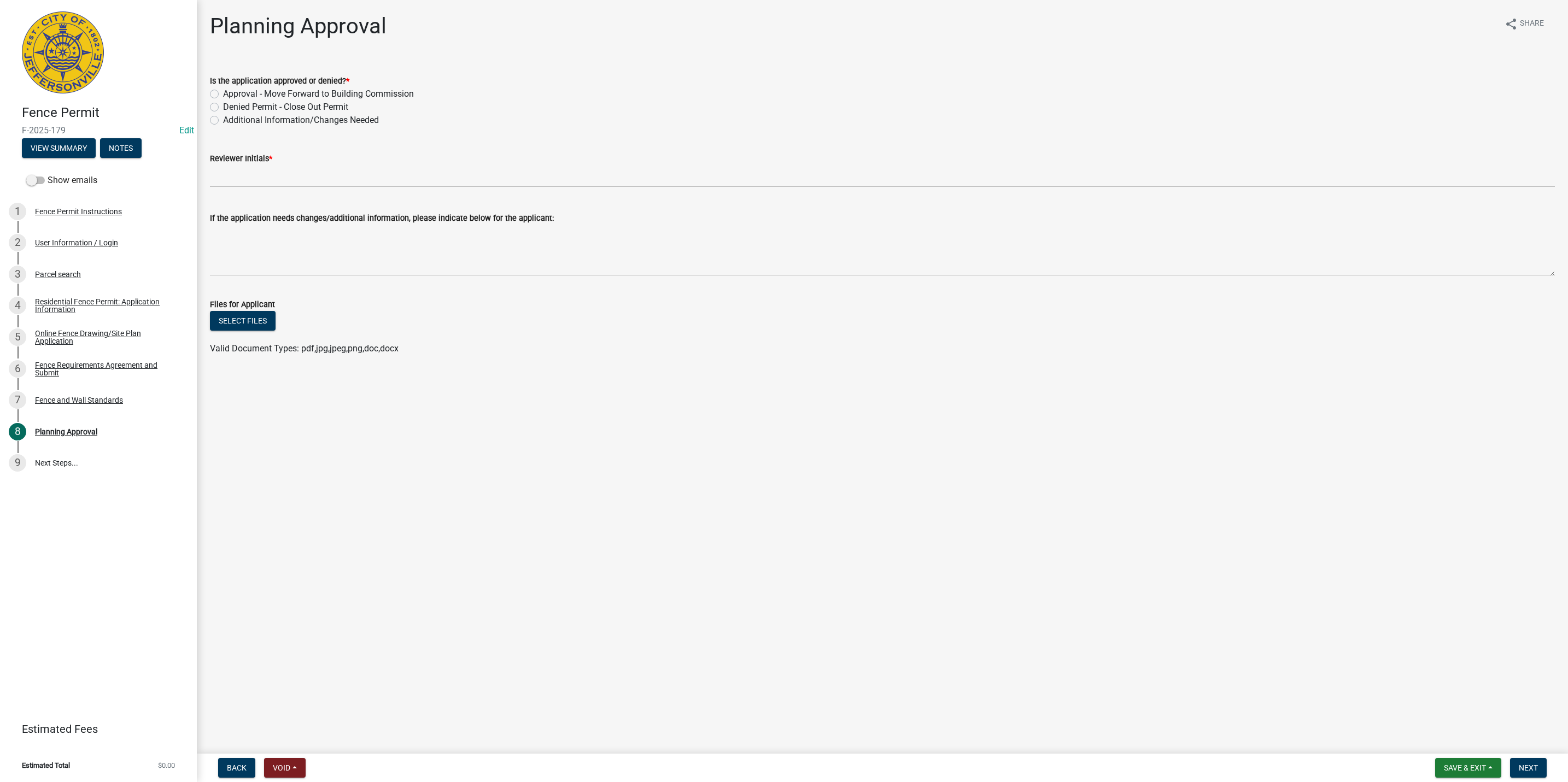
click at [309, 94] on label "Approval - Move Forward to Building Commission" at bounding box center [318, 94] width 191 height 13
click at [230, 94] on input "Approval - Move Forward to Building Commission" at bounding box center [226, 91] width 7 height 7
radio input "true"
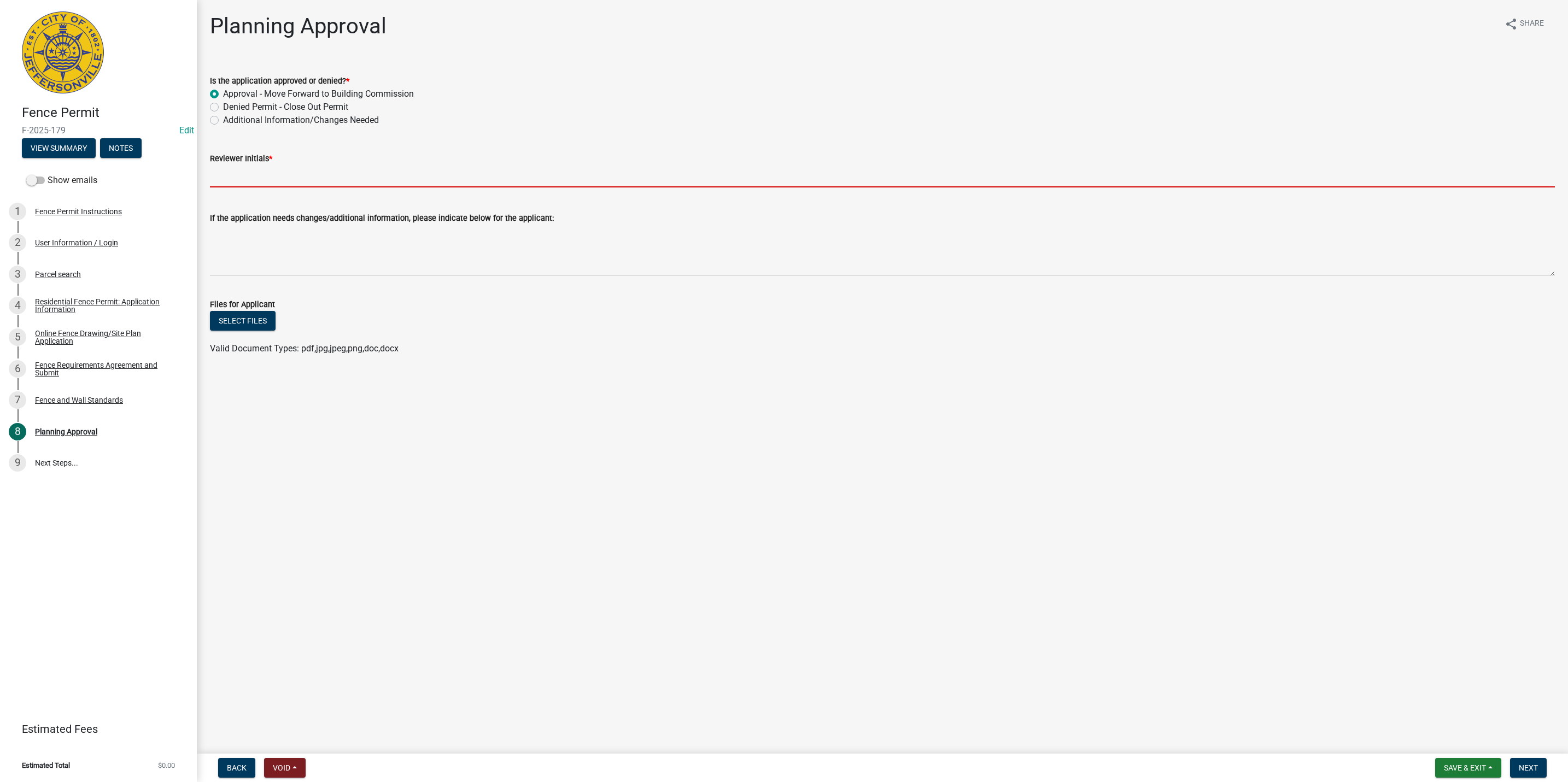
click at [318, 176] on input "Reviewer Initials *" at bounding box center [883, 176] width 1345 height 23
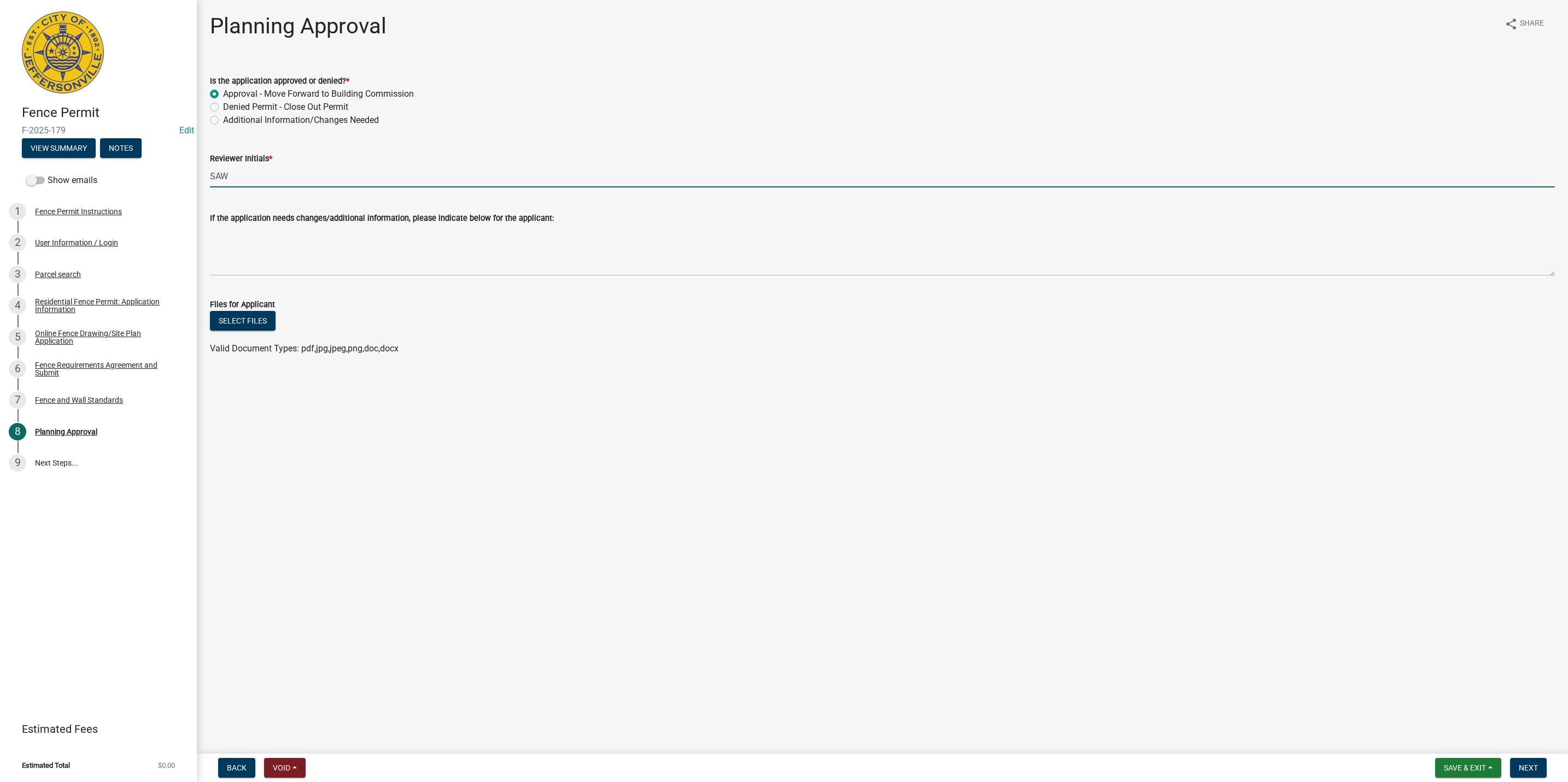
type input "SAW"
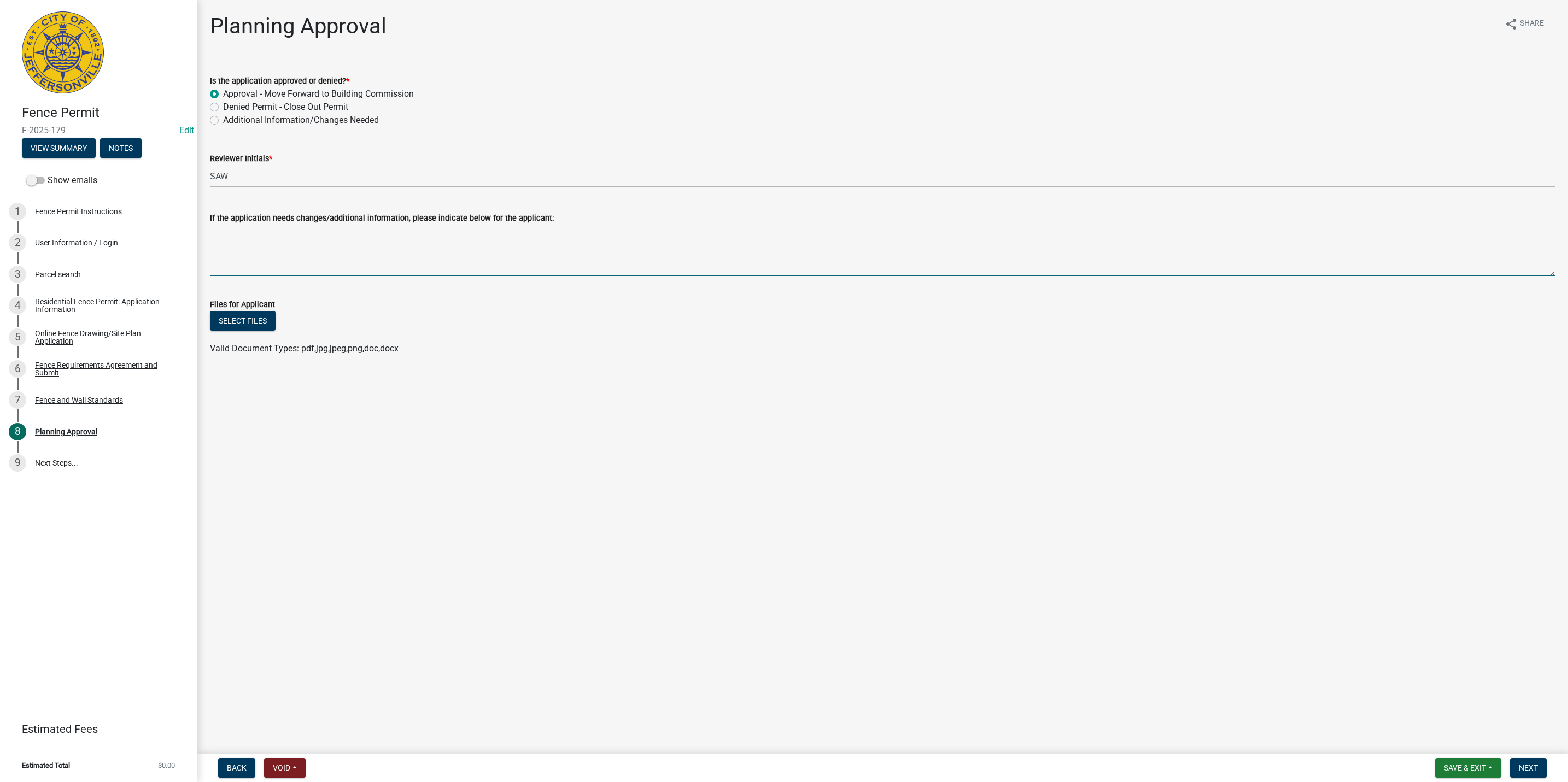
click at [686, 256] on textarea "If the application needs changes/additional information, please indicate below …" at bounding box center [883, 250] width 1345 height 51
click at [1542, 763] on button "Next" at bounding box center [1528, 768] width 37 height 19
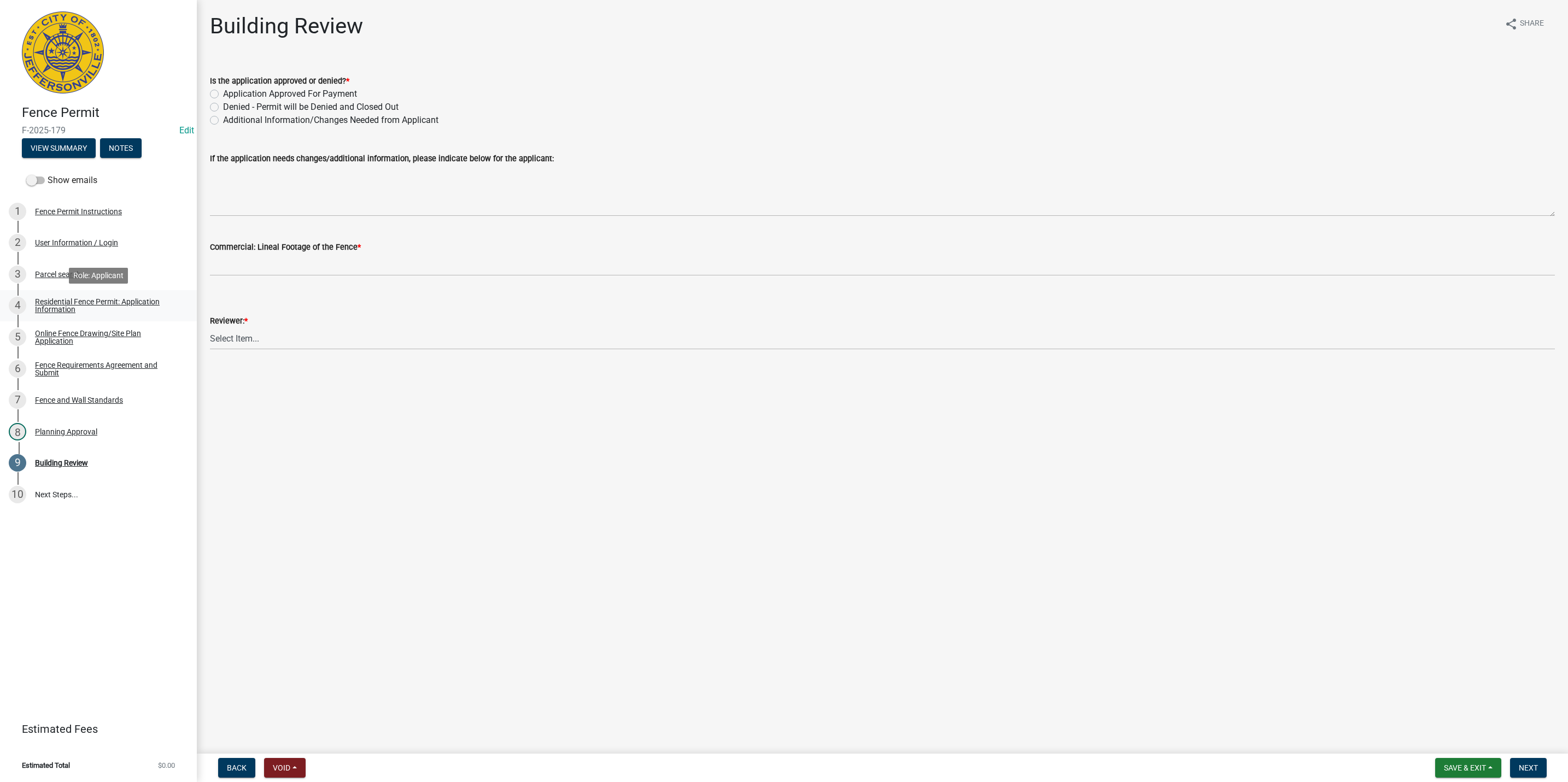
click at [123, 318] on link "4 Residential Fence Permit: Application Information" at bounding box center [98, 306] width 197 height 32
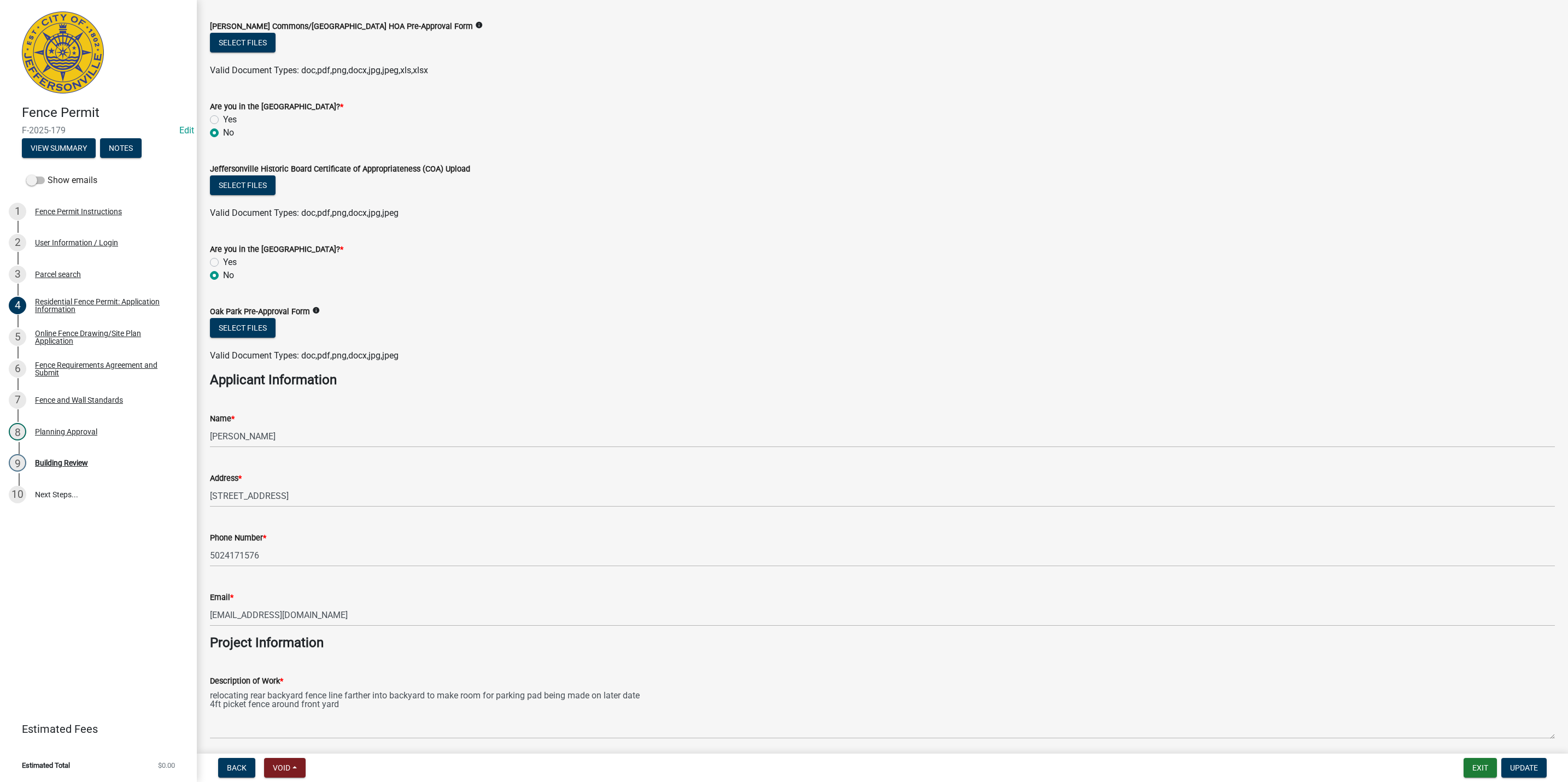
scroll to position [328, 0]
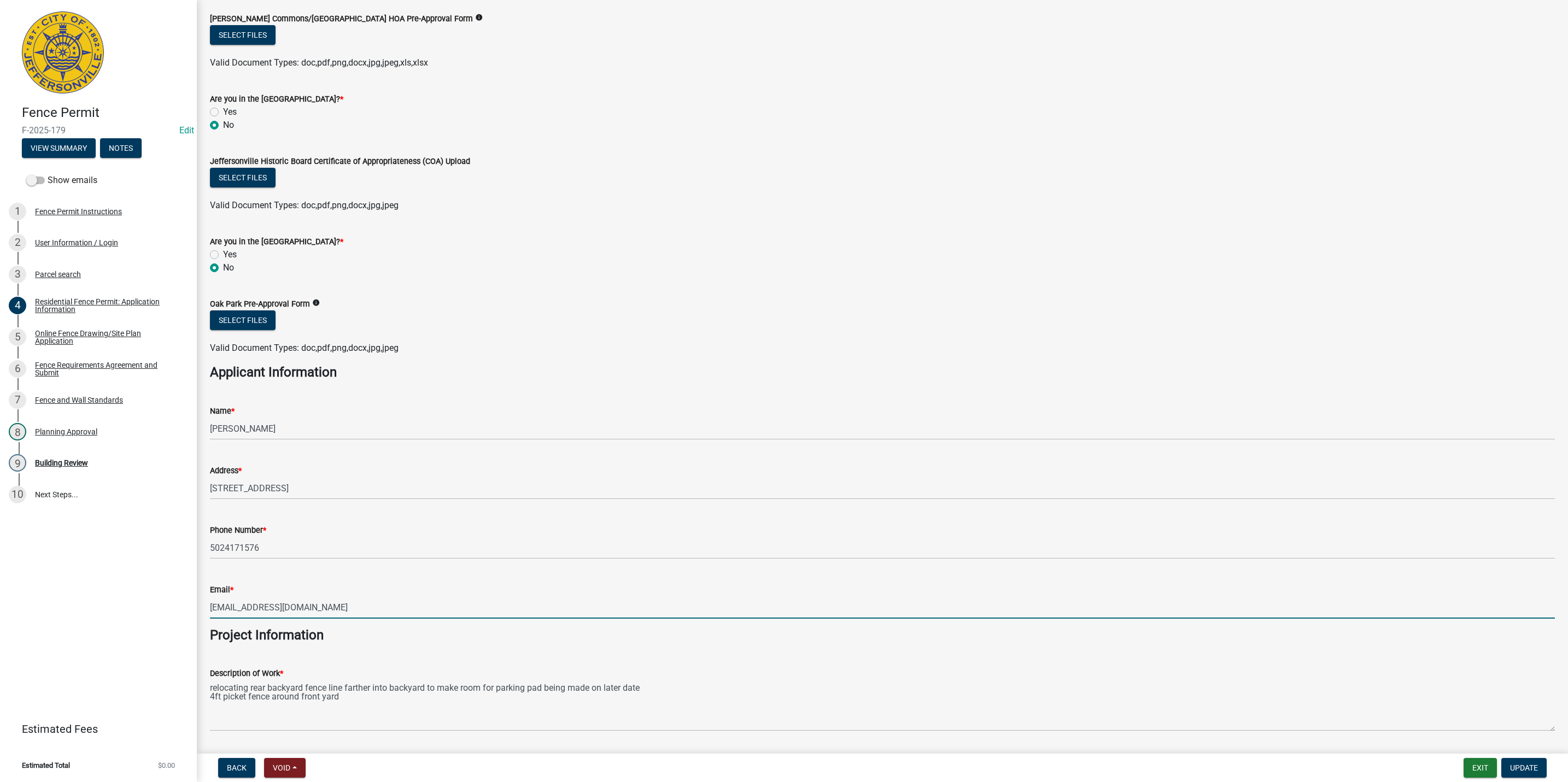
drag, startPoint x: 317, startPoint y: 604, endPoint x: 171, endPoint y: 606, distance: 146.0
click at [171, 606] on div "Fence Permit F-2025-179 Edit View Summary Notes Show emails 1 Fence Permit Inst…" at bounding box center [784, 391] width 1568 height 782
click at [105, 435] on div "8 Planning Approval" at bounding box center [94, 431] width 170 height 18
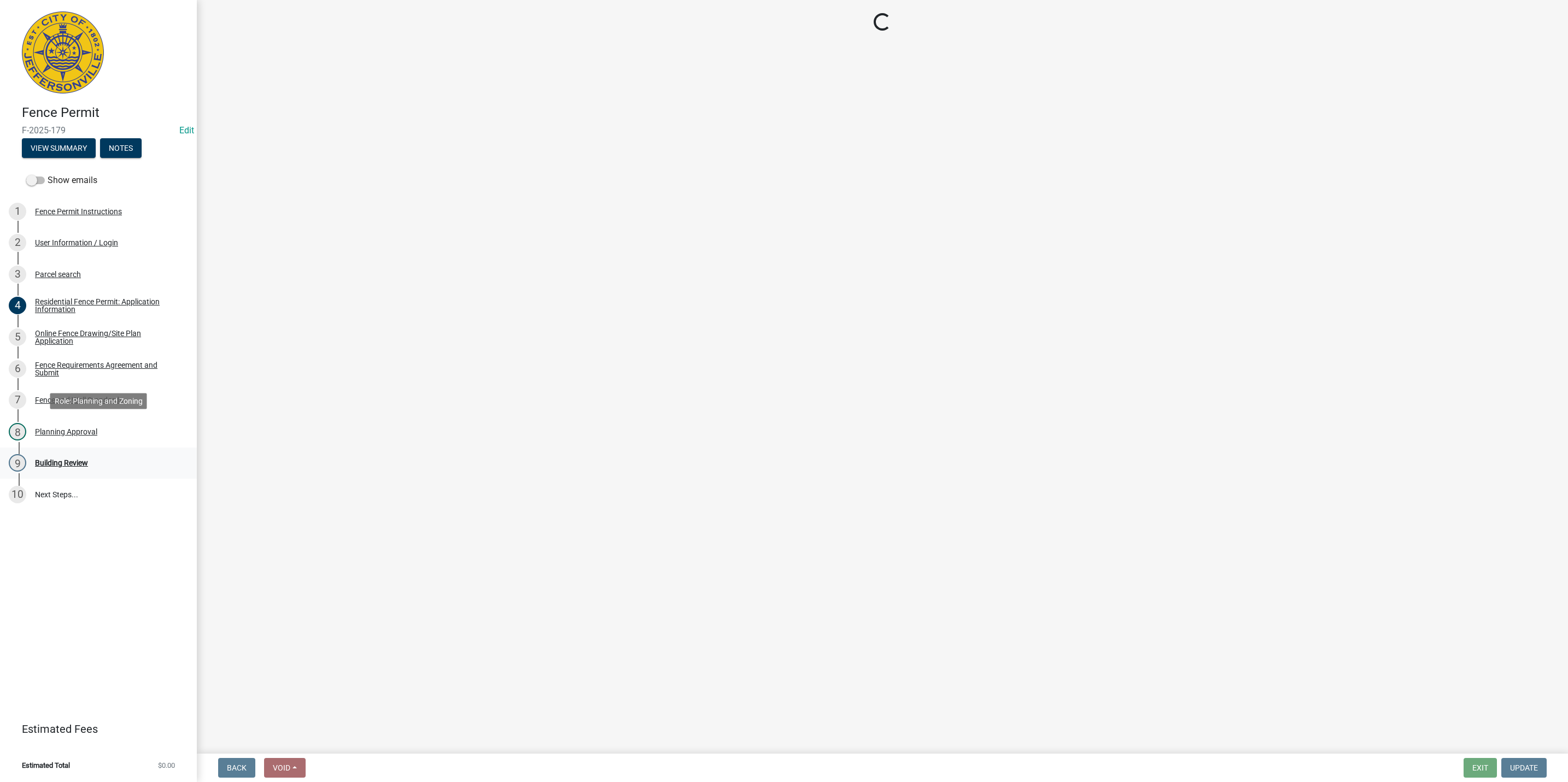
scroll to position [0, 0]
click at [85, 456] on div "9 Building Review" at bounding box center [94, 463] width 170 height 18
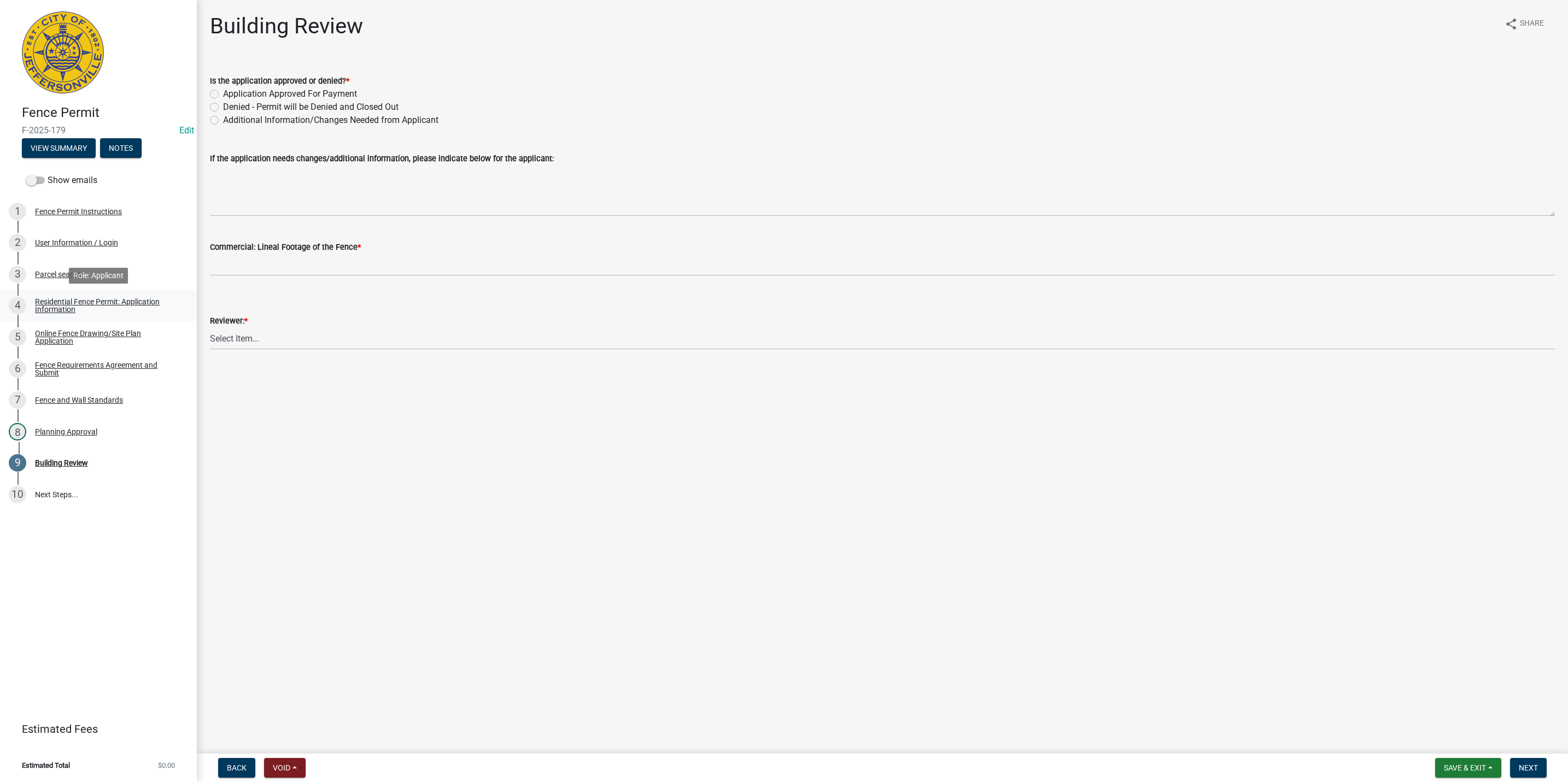
click at [99, 310] on div "Residential Fence Permit: Application Information" at bounding box center [107, 305] width 144 height 15
